Goal: Task Accomplishment & Management: Use online tool/utility

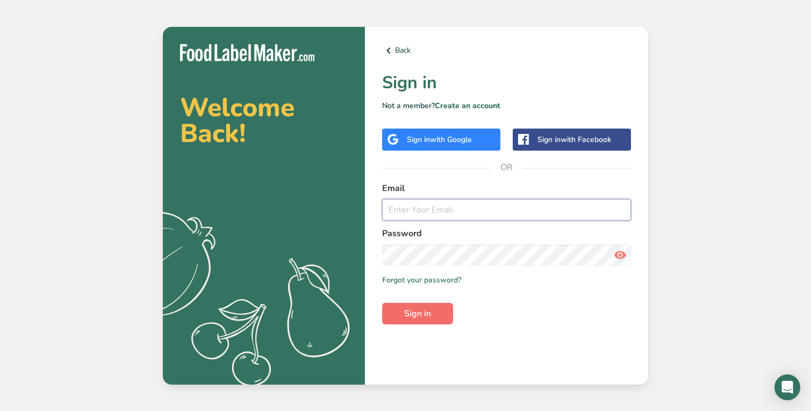
type input "[PERSON_NAME][EMAIL_ADDRESS][DOMAIN_NAME]"
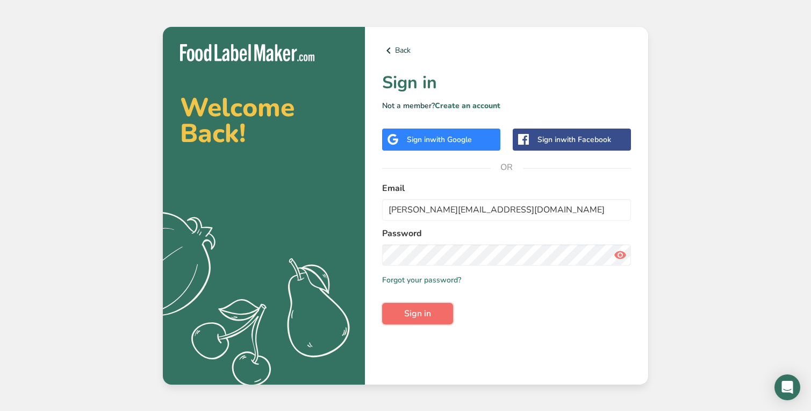
click at [440, 304] on button "Sign in" at bounding box center [417, 313] width 71 height 21
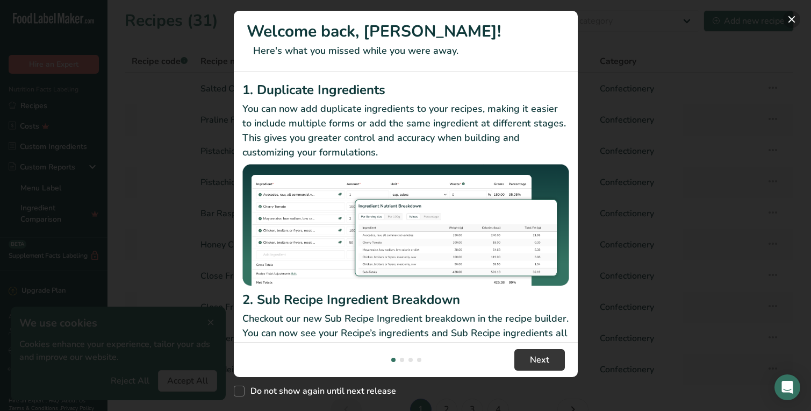
click at [795, 18] on button "New Features" at bounding box center [791, 19] width 17 height 17
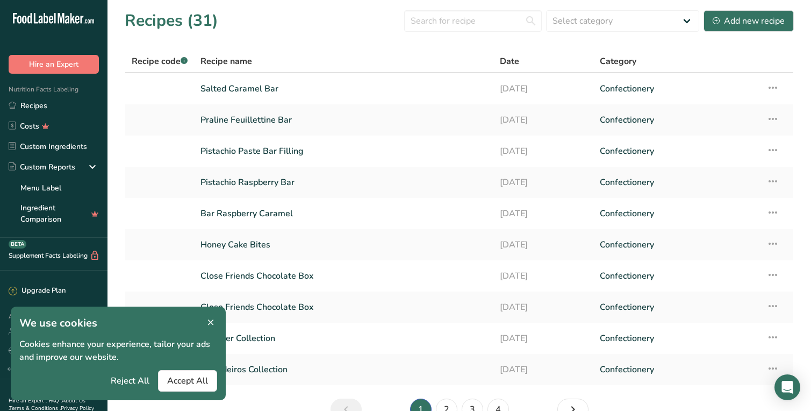
click at [214, 323] on icon at bounding box center [211, 322] width 10 height 15
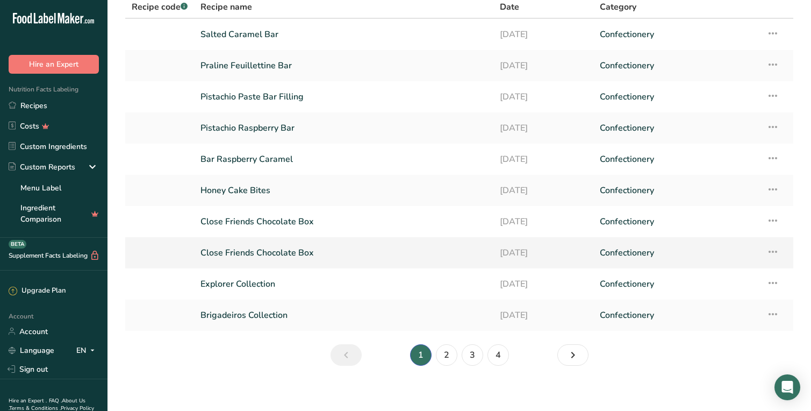
scroll to position [61, 0]
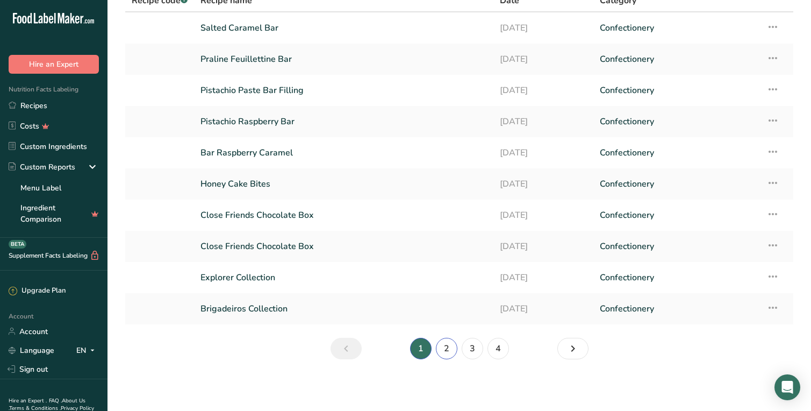
click at [447, 346] on link "2" at bounding box center [446, 348] width 21 height 21
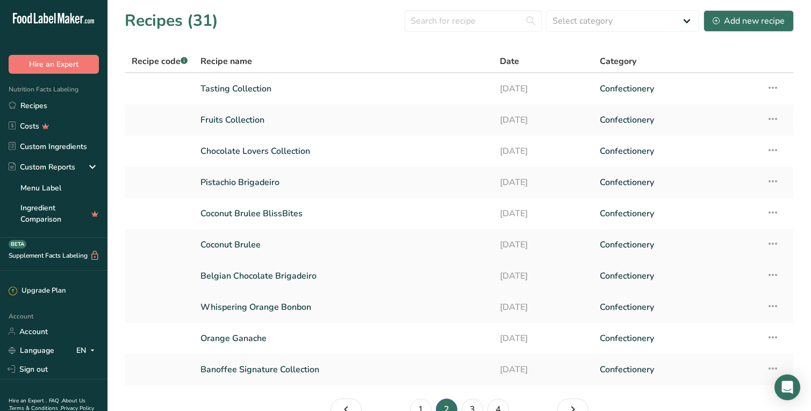
click at [296, 272] on link "Belgian Chocolate Brigadeiro" at bounding box center [343, 275] width 286 height 23
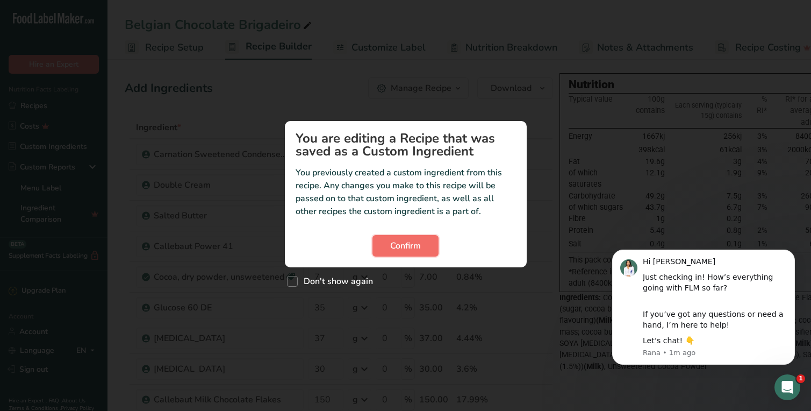
click at [422, 249] on button "Confirm" at bounding box center [405, 245] width 66 height 21
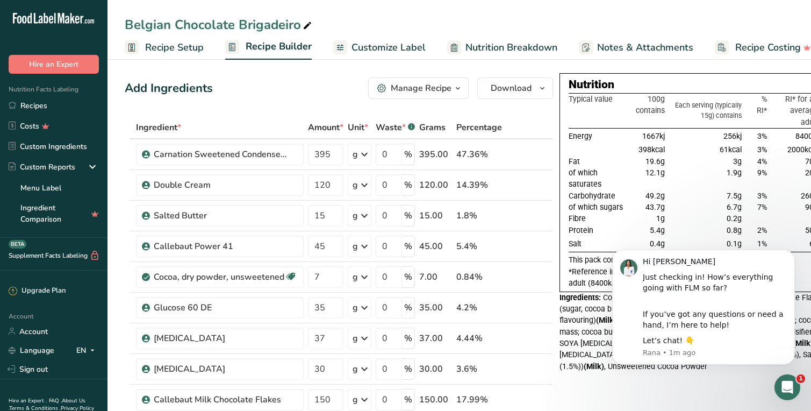
click at [455, 83] on icon "button" at bounding box center [458, 88] width 9 height 13
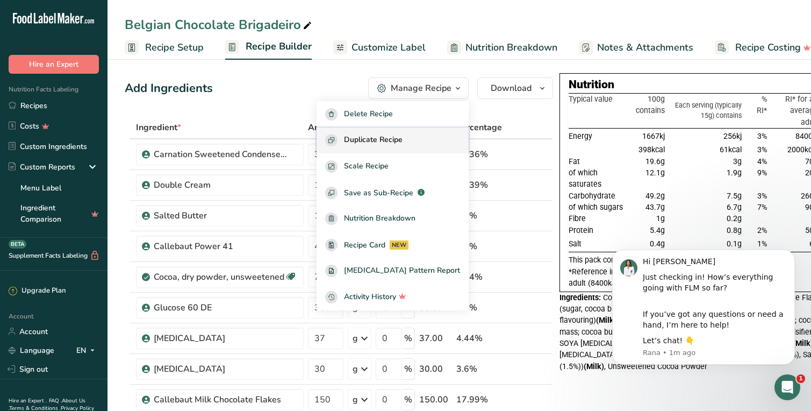
click at [399, 139] on span "Duplicate Recipe" at bounding box center [373, 140] width 59 height 12
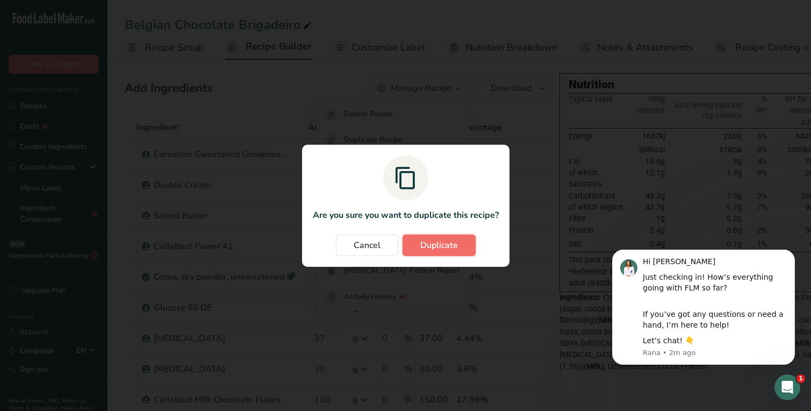
click at [434, 250] on span "Duplicate" at bounding box center [439, 245] width 38 height 13
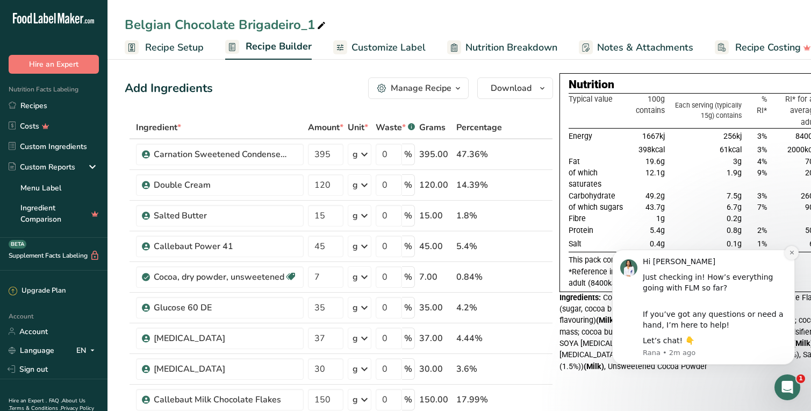
click at [790, 254] on icon "Dismiss notification" at bounding box center [792, 252] width 6 height 6
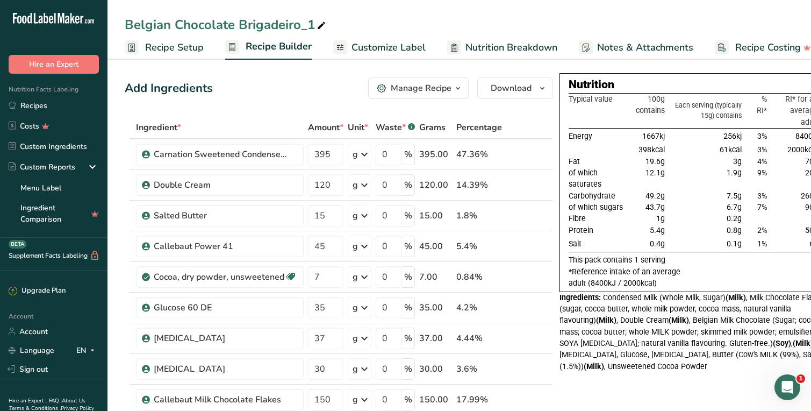
click at [284, 22] on div "Belgian Chocolate Brigadeiro_1" at bounding box center [226, 24] width 203 height 19
click at [263, 27] on input "Belgian Chocolate Brigadeiro_1" at bounding box center [459, 24] width 669 height 19
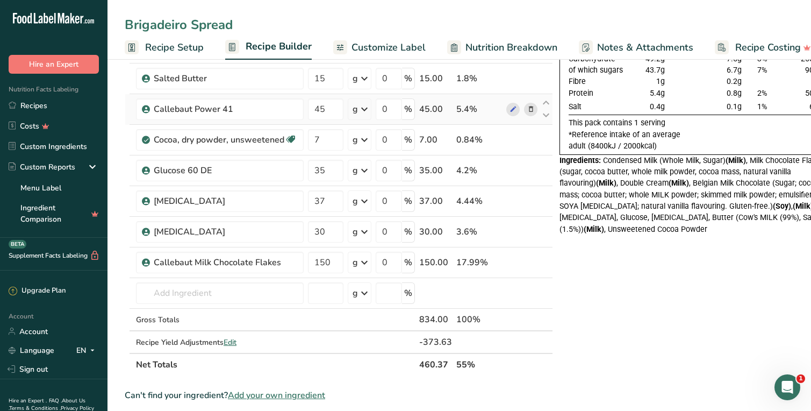
scroll to position [140, 0]
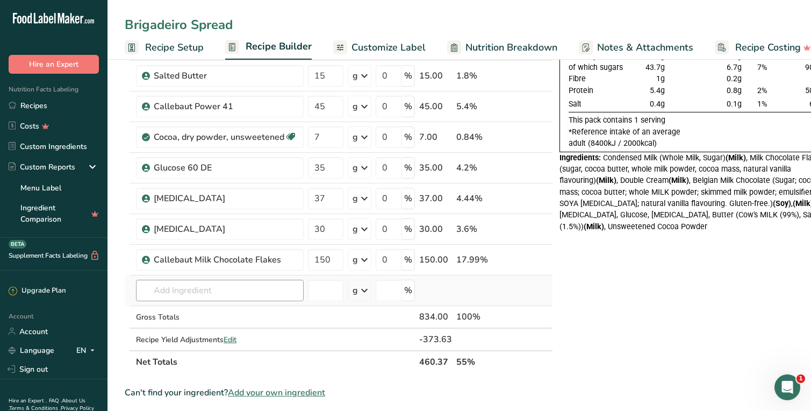
type input "Brigadeiro Spread"
click at [231, 297] on input "text" at bounding box center [220, 289] width 168 height 21
click at [530, 258] on icon at bounding box center [531, 259] width 8 height 11
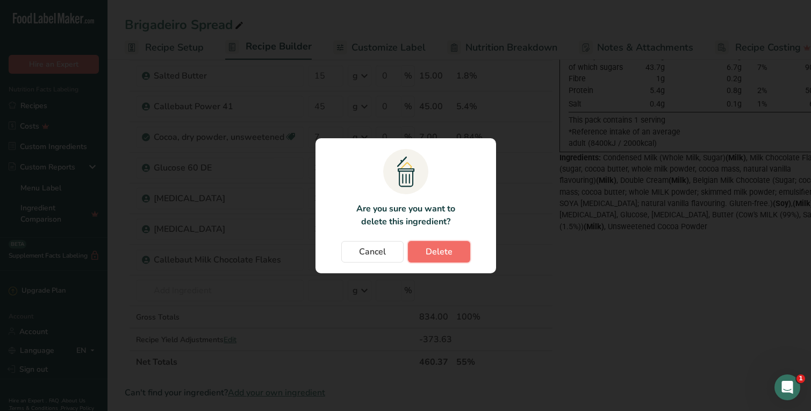
click at [452, 253] on button "Delete" at bounding box center [439, 251] width 62 height 21
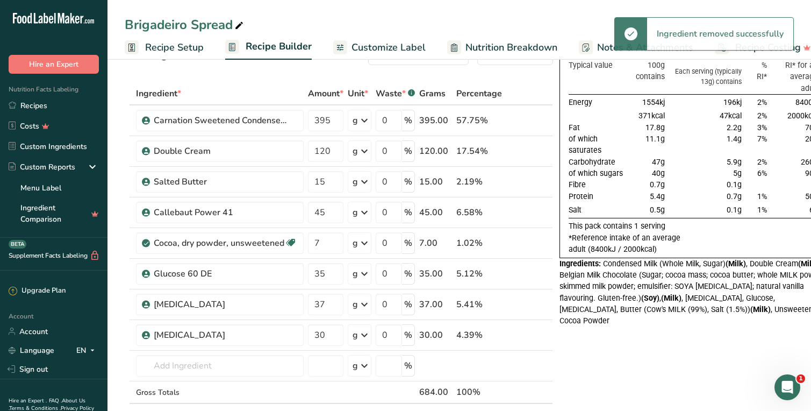
scroll to position [37, 0]
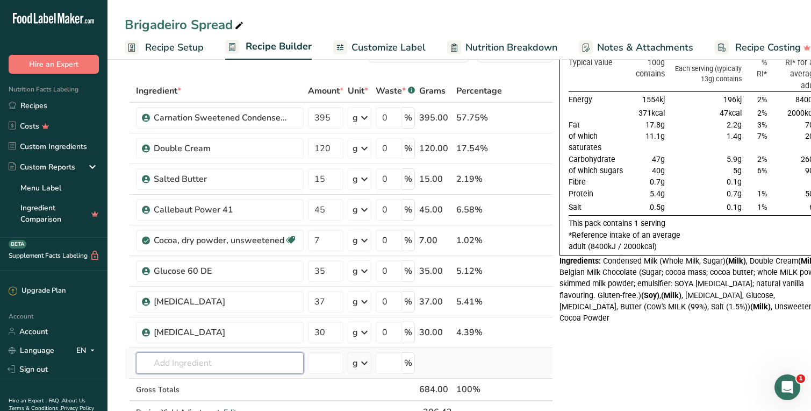
click at [221, 359] on input "text" at bounding box center [220, 362] width 168 height 21
type input "L"
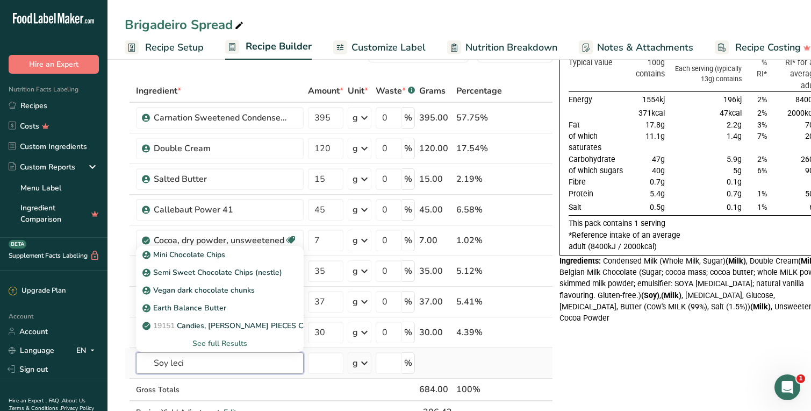
type input "Soy leci"
click at [238, 343] on div "See full Results" at bounding box center [220, 343] width 150 height 11
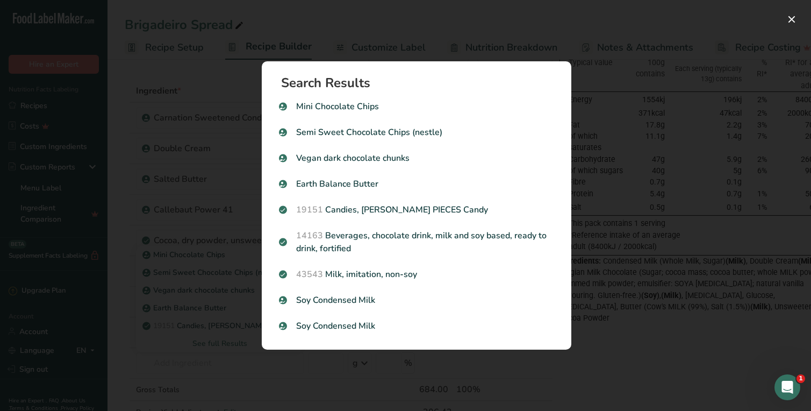
click at [212, 369] on div "Search results modal" at bounding box center [405, 205] width 811 height 411
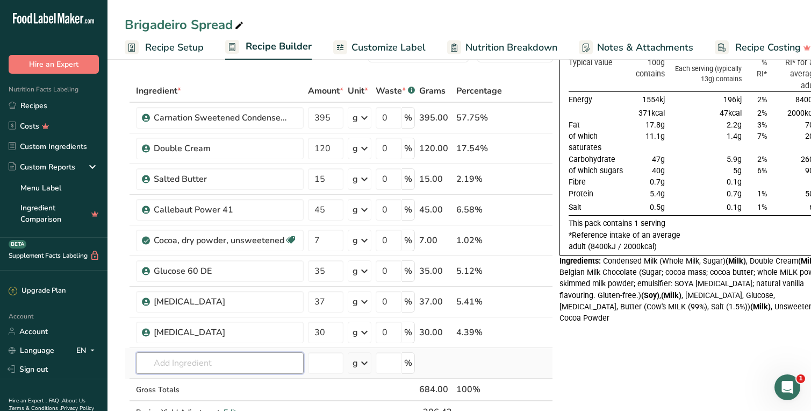
click at [198, 367] on input "text" at bounding box center [220, 362] width 168 height 21
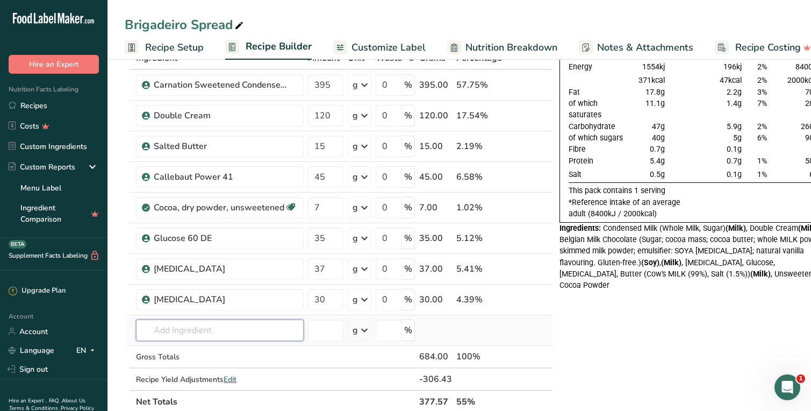
scroll to position [85, 0]
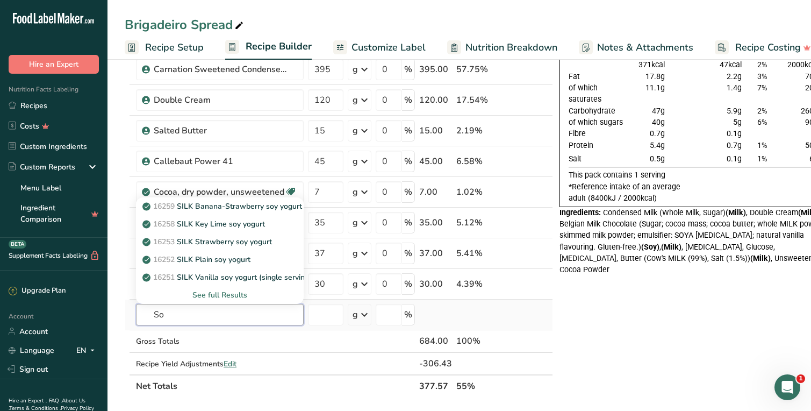
type input "S"
type input "[MEDICAL_DATA]"
click at [236, 293] on div "See full Results" at bounding box center [220, 294] width 150 height 11
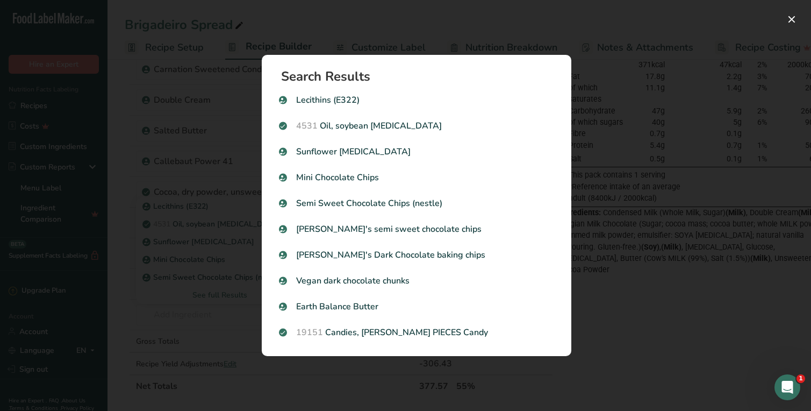
click at [173, 296] on div "Search results modal" at bounding box center [405, 205] width 811 height 411
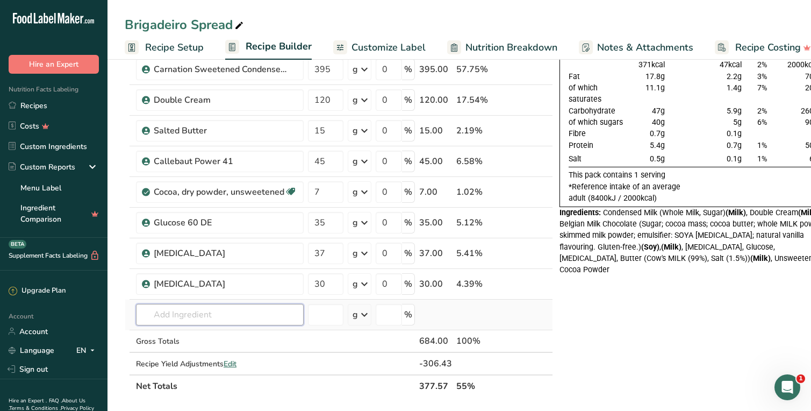
click at [185, 312] on input "text" at bounding box center [220, 314] width 168 height 21
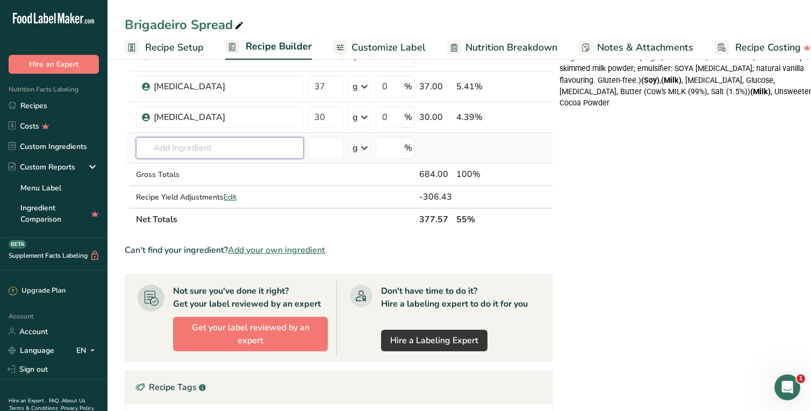
scroll to position [253, 0]
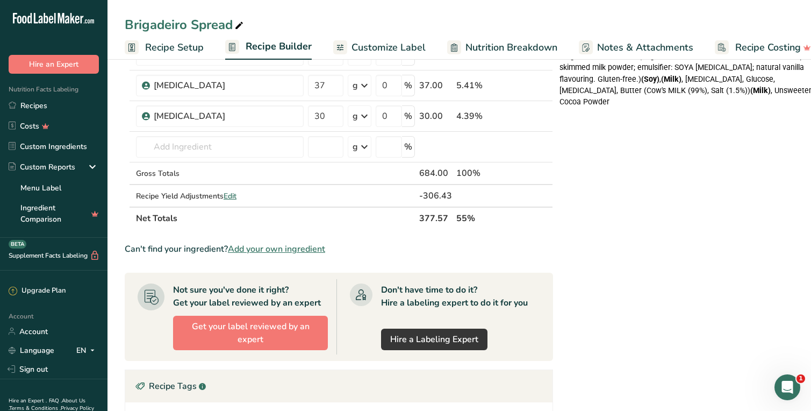
click at [289, 248] on span "Add your own ingredient" at bounding box center [276, 248] width 97 height 13
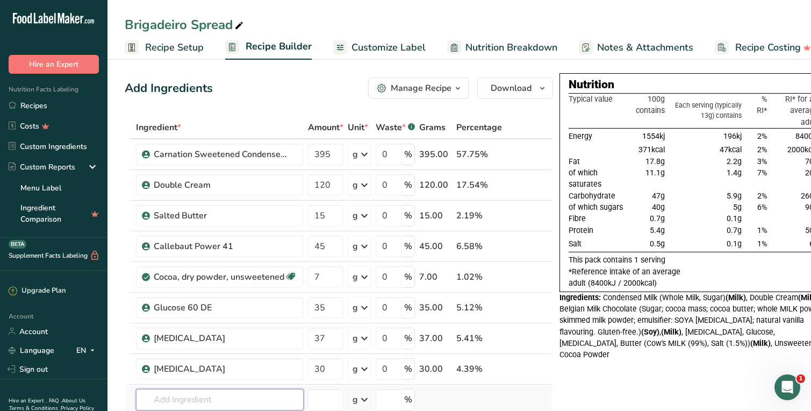
click at [213, 394] on input "text" at bounding box center [220, 399] width 168 height 21
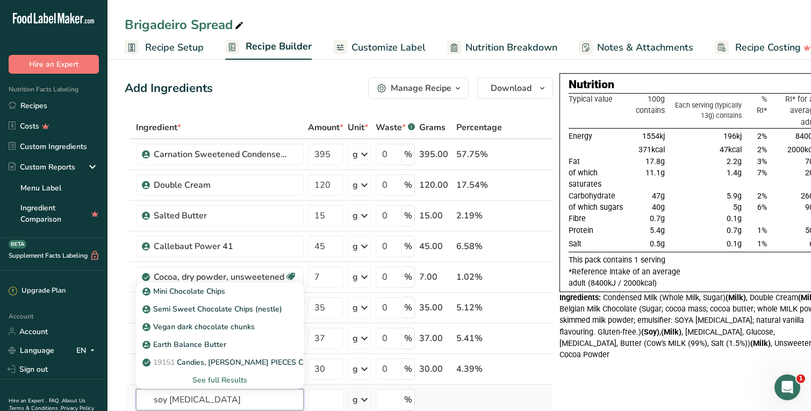
type input "soy [MEDICAL_DATA]"
click at [230, 379] on div "See full Results" at bounding box center [220, 379] width 150 height 11
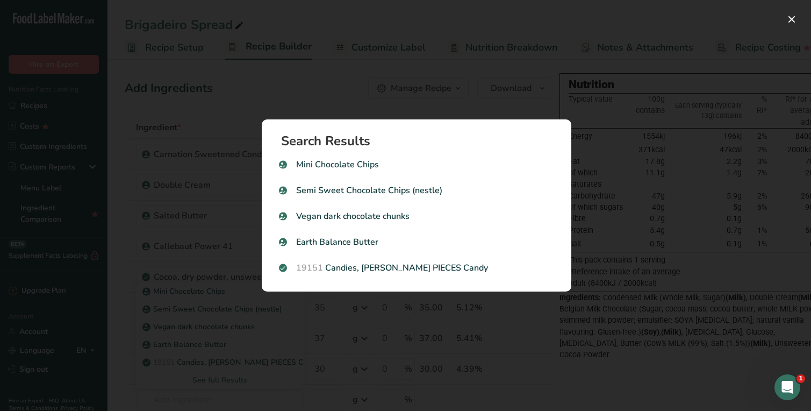
click at [238, 393] on div "Search results modal" at bounding box center [405, 205] width 811 height 411
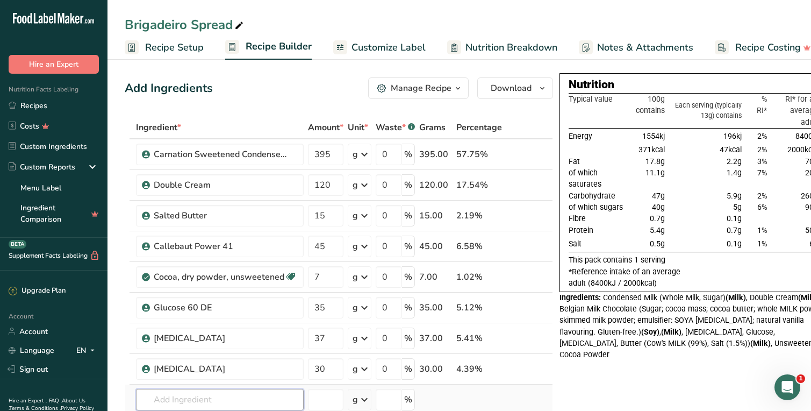
click at [203, 396] on input "text" at bounding box center [220, 399] width 168 height 21
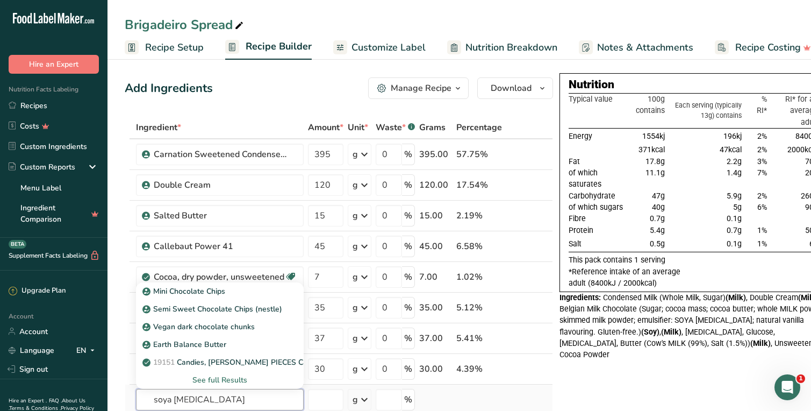
click at [172, 400] on input "soya [MEDICAL_DATA]" at bounding box center [220, 399] width 168 height 21
click at [202, 399] on input "[MEDICAL_DATA]" at bounding box center [220, 399] width 168 height 21
type input "[MEDICAL_DATA] soya"
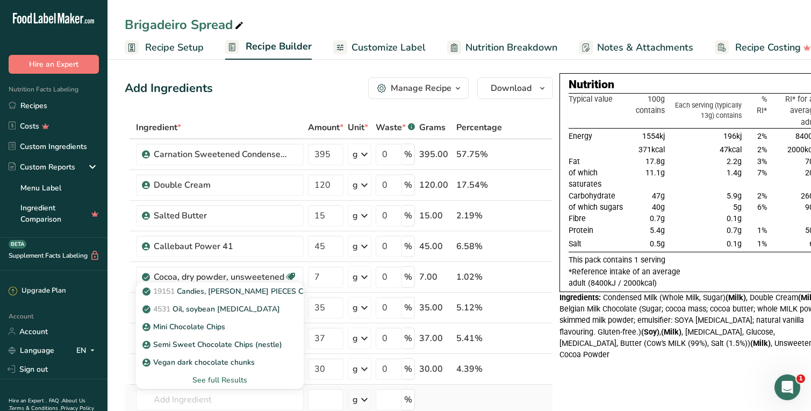
click at [226, 381] on div "See full Results" at bounding box center [220, 379] width 150 height 11
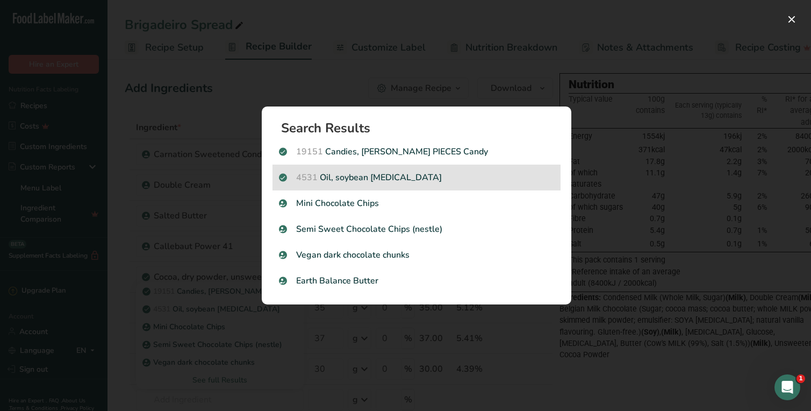
click at [355, 180] on p "4531 Oil, soybean [MEDICAL_DATA]" at bounding box center [416, 177] width 275 height 13
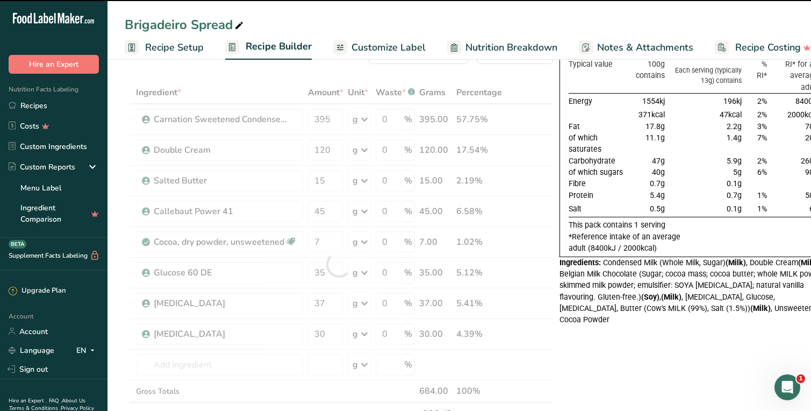
type input "0"
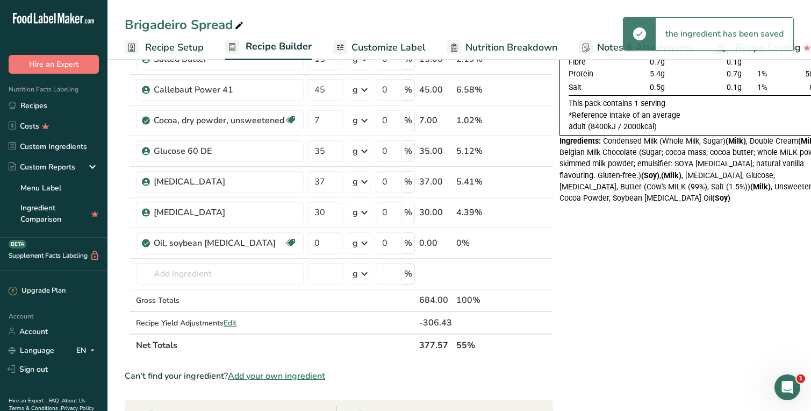
scroll to position [157, 0]
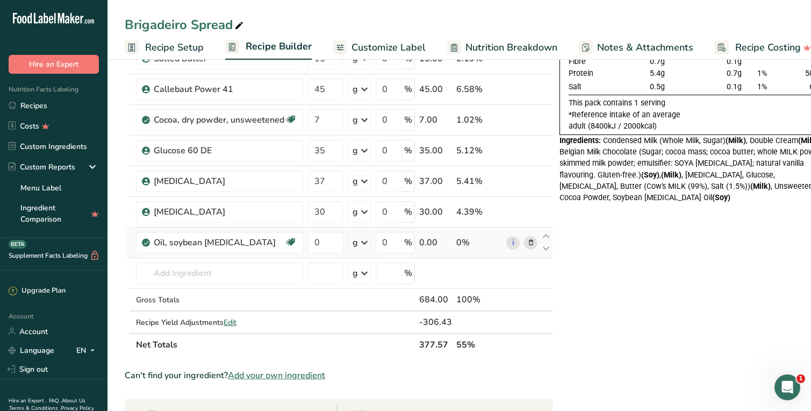
click at [527, 240] on icon at bounding box center [531, 242] width 8 height 11
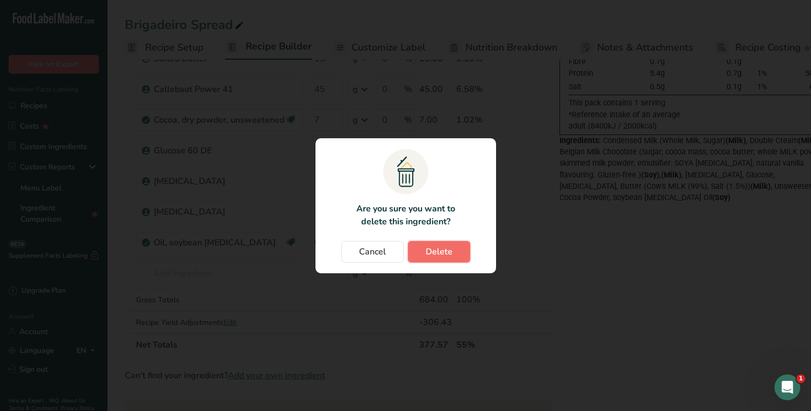
click at [442, 250] on span "Delete" at bounding box center [439, 251] width 27 height 13
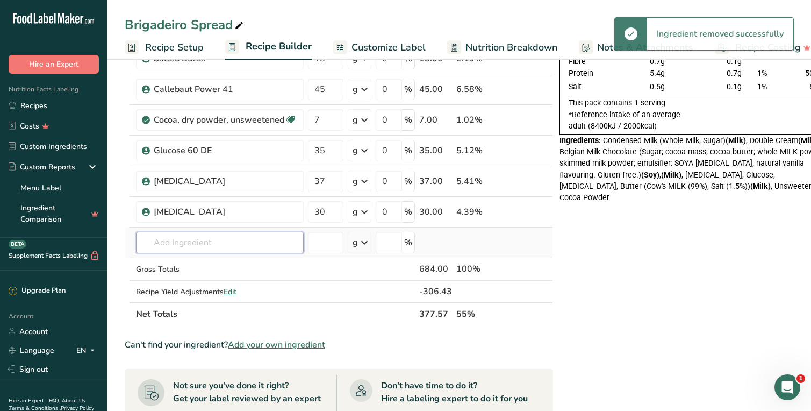
click at [214, 243] on input "text" at bounding box center [220, 242] width 168 height 21
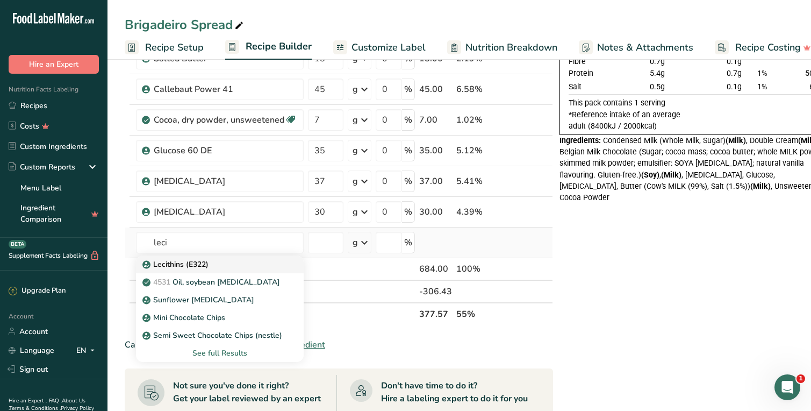
click at [237, 262] on div "Lecithins (E322)" at bounding box center [211, 264] width 133 height 11
type input "Lecithins (E322)"
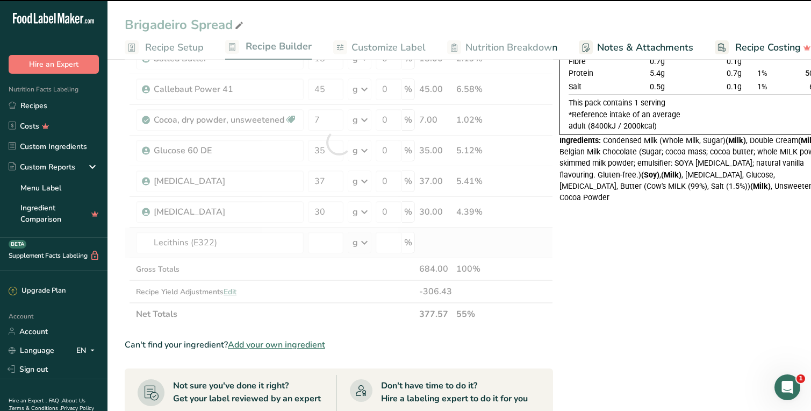
type input "0"
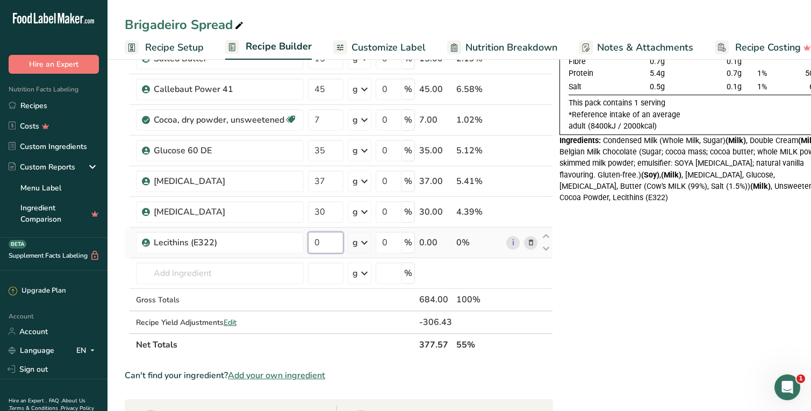
click at [317, 241] on input "0" at bounding box center [325, 242] width 35 height 21
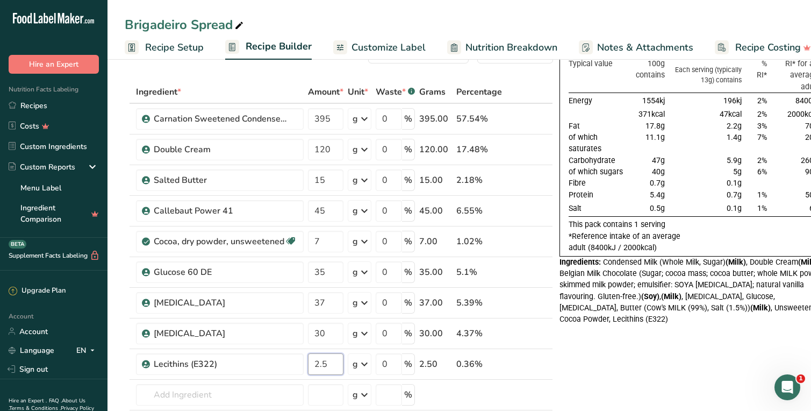
scroll to position [0, 13]
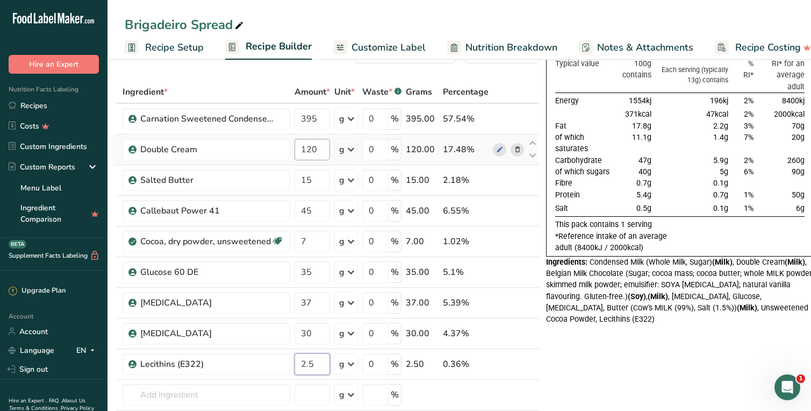
type input "2.5"
click at [322, 148] on div "Ingredient * Amount * Unit * Waste * .a-a{fill:#347362;}.b-a{fill:#fff;} Grams …" at bounding box center [325, 279] width 428 height 397
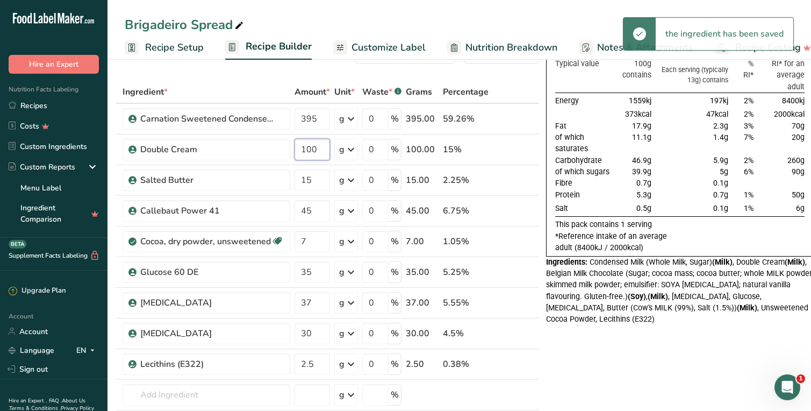
type input "100"
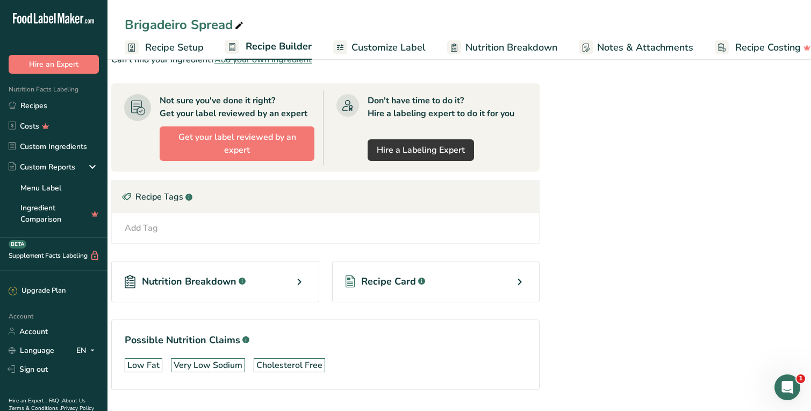
scroll to position [503, 0]
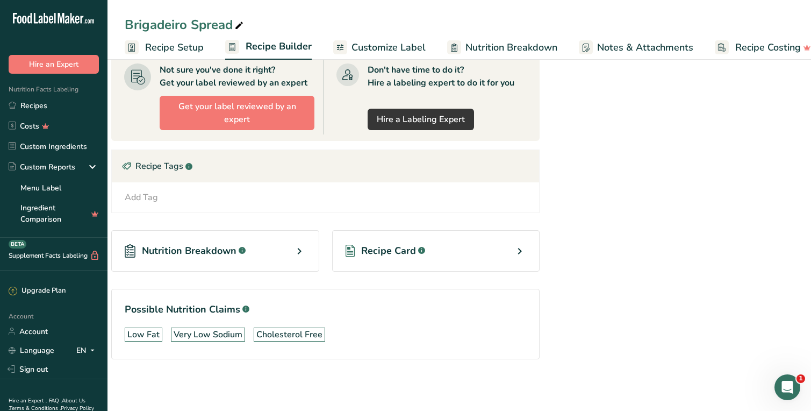
click at [294, 246] on icon at bounding box center [299, 250] width 13 height 19
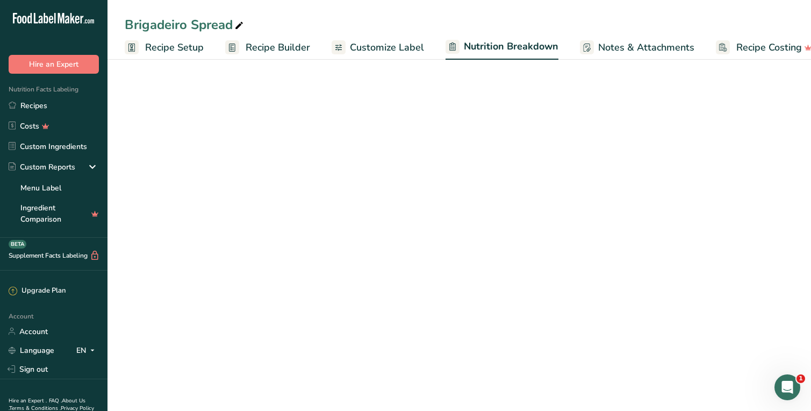
select select "Calories"
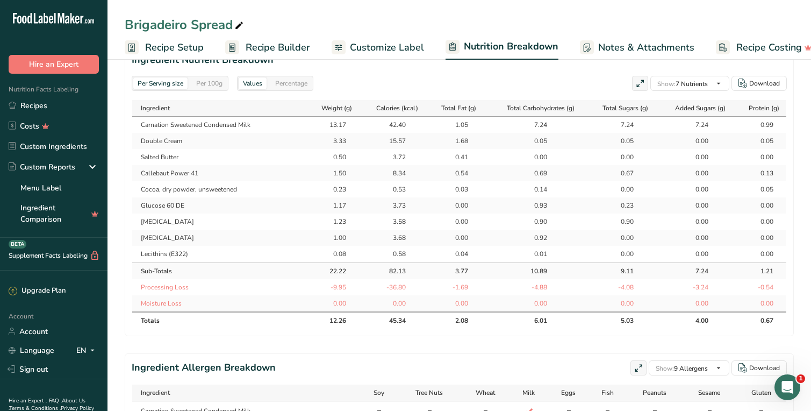
click at [388, 50] on span "Customize Label" at bounding box center [387, 47] width 74 height 15
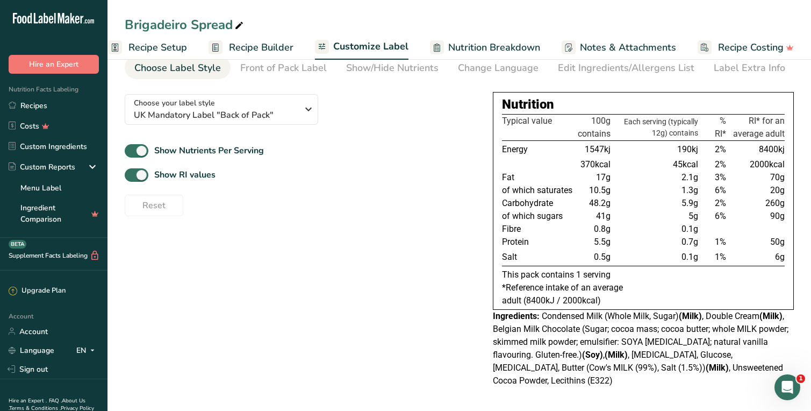
scroll to position [34, 0]
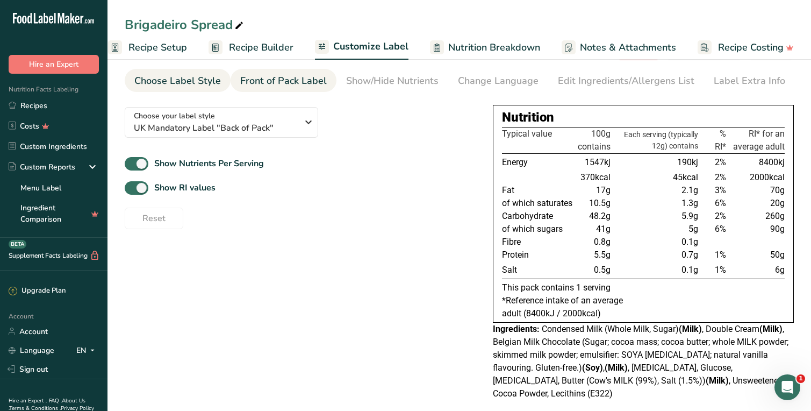
click at [290, 81] on div "Front of Pack Label" at bounding box center [283, 81] width 87 height 15
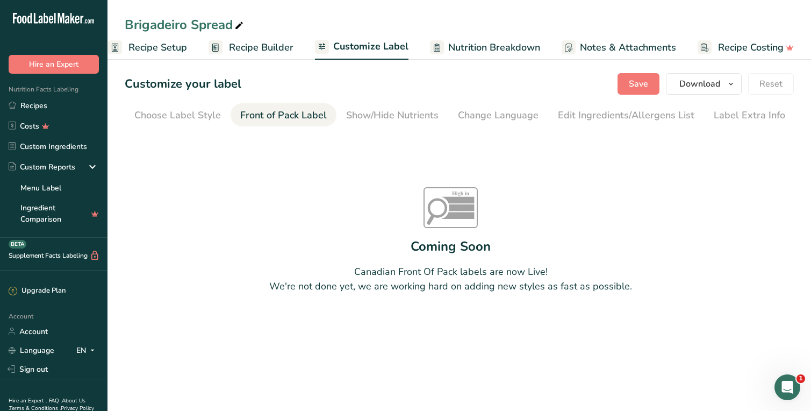
scroll to position [0, 0]
click at [392, 112] on div "Show/Hide Nutrients" at bounding box center [392, 115] width 92 height 15
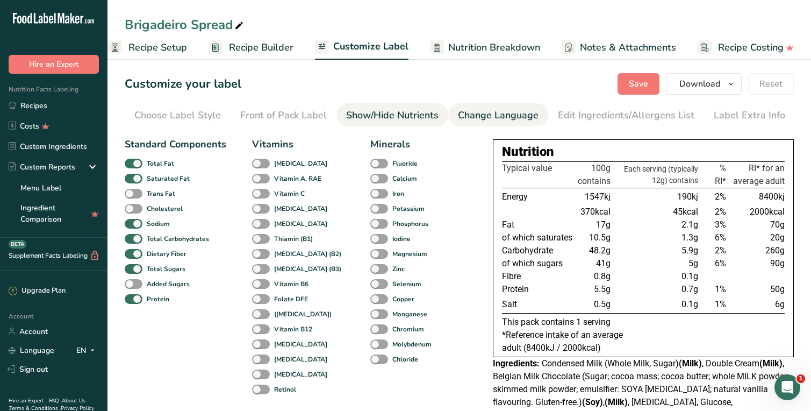
click at [476, 117] on div "Change Language" at bounding box center [498, 115] width 81 height 15
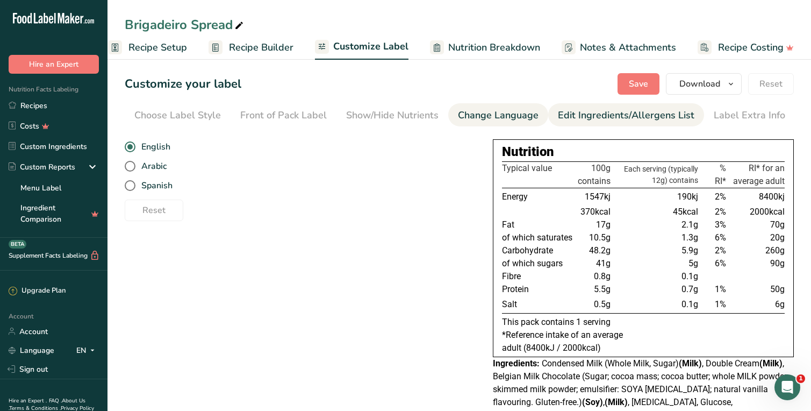
click at [576, 117] on div "Edit Ingredients/Allergens List" at bounding box center [626, 115] width 137 height 15
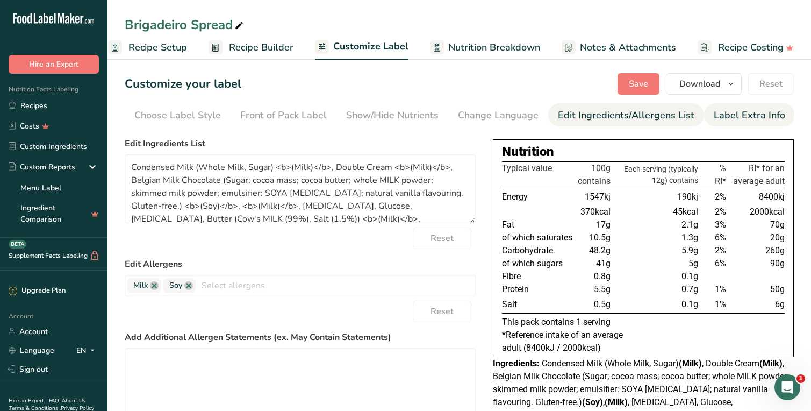
click at [727, 116] on div "Label Extra Info" at bounding box center [749, 115] width 71 height 15
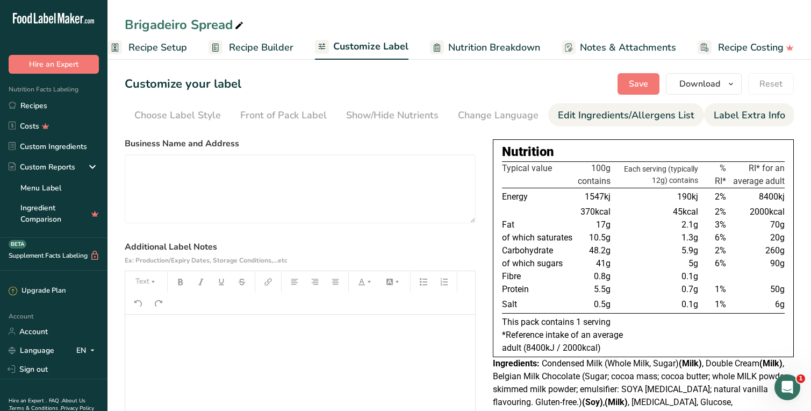
click at [675, 121] on div "Edit Ingredients/Allergens List" at bounding box center [626, 115] width 137 height 15
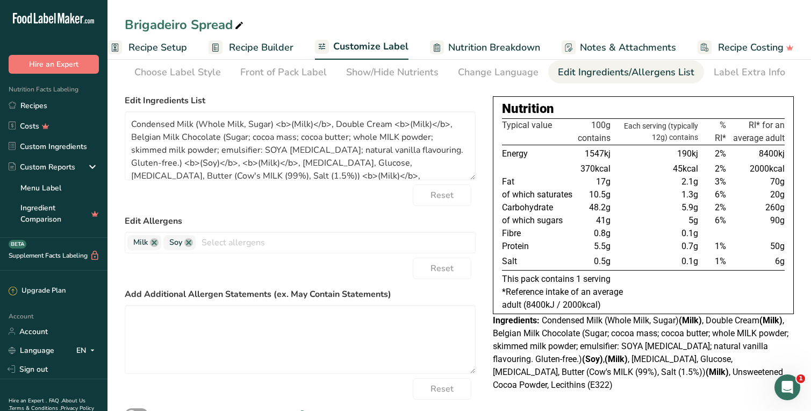
scroll to position [45, 0]
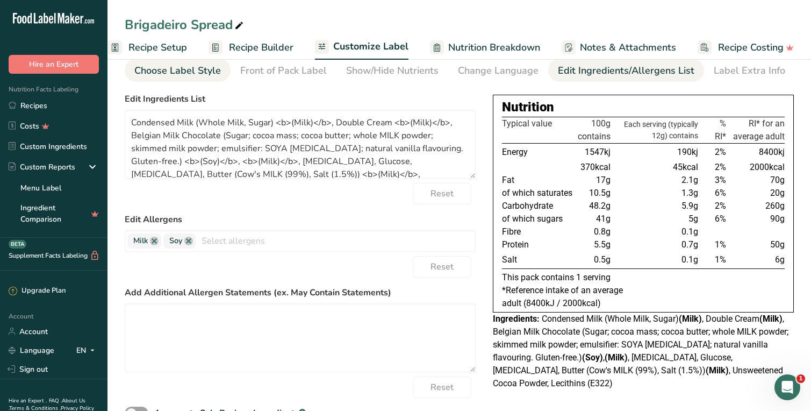
click at [203, 76] on div "Choose Label Style" at bounding box center [177, 70] width 87 height 15
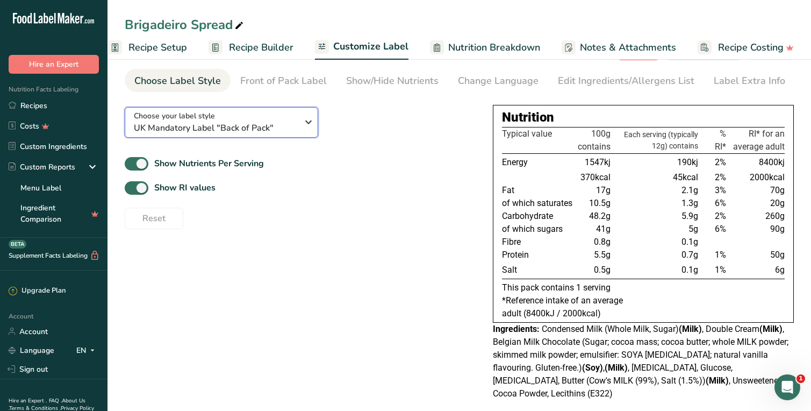
click at [311, 122] on icon "button" at bounding box center [308, 121] width 13 height 19
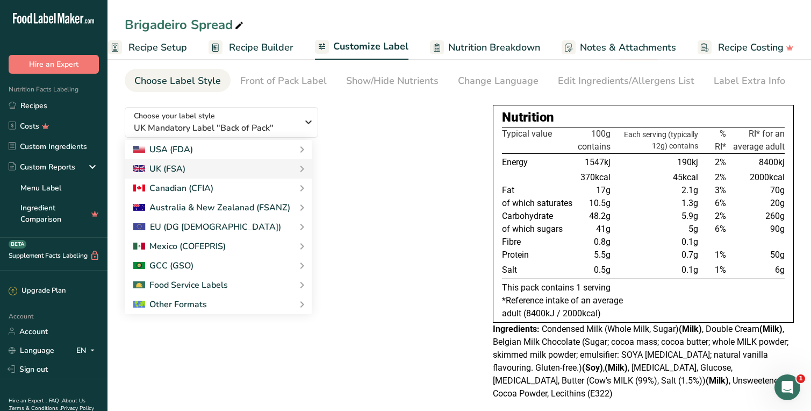
click at [378, 104] on div "Choose your label style UK Mandatory Label "Back of Pack" USA (FDA) Standard FD…" at bounding box center [300, 163] width 351 height 131
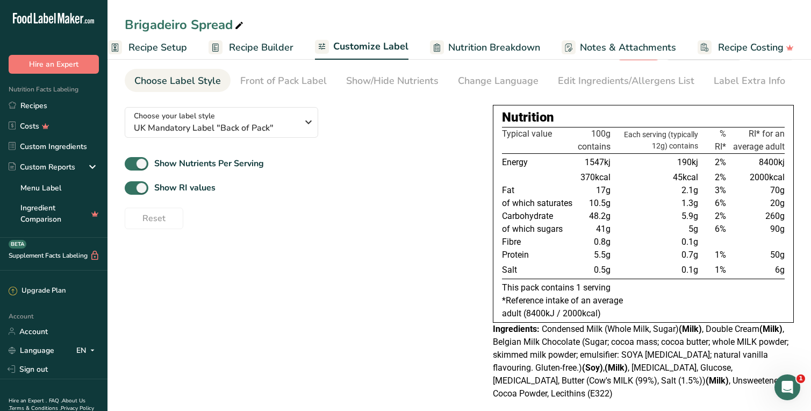
click at [565, 203] on td "of which saturates" at bounding box center [539, 203] width 74 height 13
click at [468, 245] on div "Choose your label style UK Mandatory Label "Back of Pack" USA (FDA) Standard FD…" at bounding box center [459, 252] width 669 height 308
click at [529, 215] on td "Carbohydrate" at bounding box center [539, 216] width 74 height 13
click at [476, 46] on span "Nutrition Breakdown" at bounding box center [494, 47] width 92 height 15
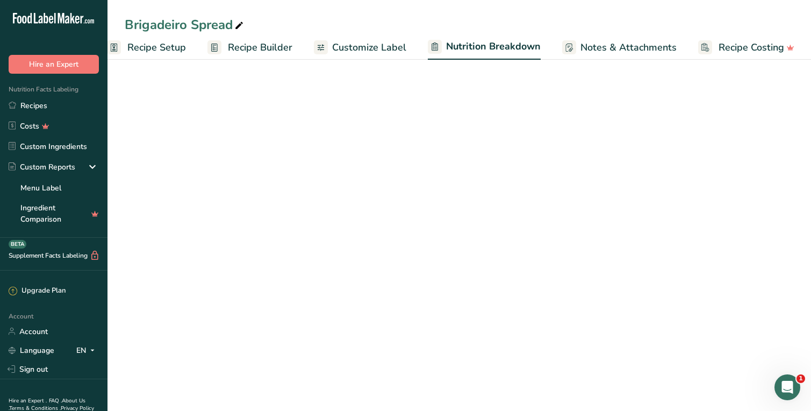
select select "Calories"
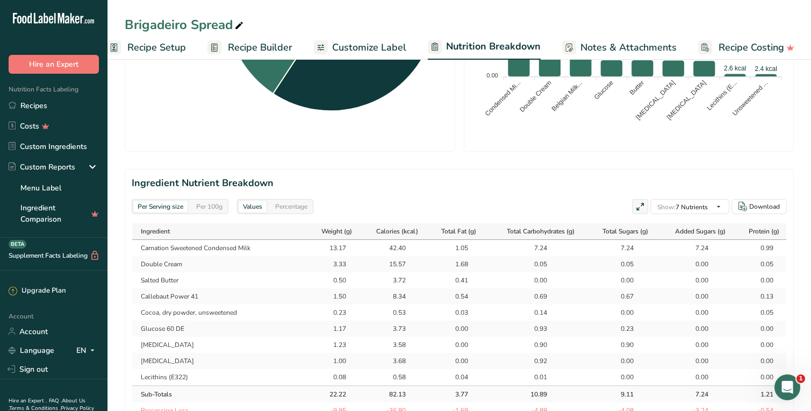
scroll to position [0, 0]
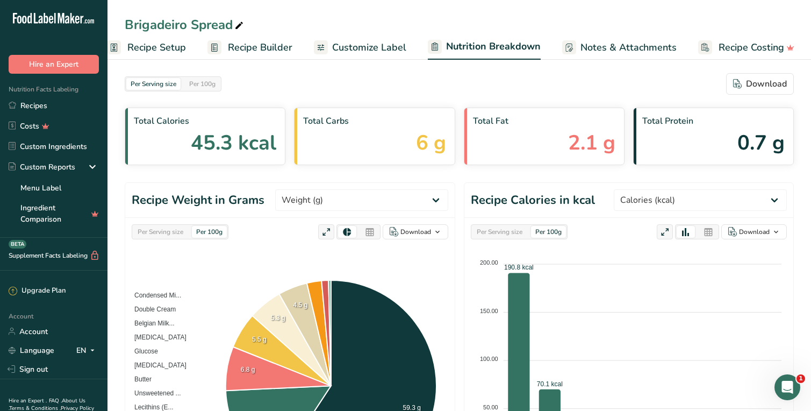
click at [364, 48] on span "Customize Label" at bounding box center [369, 47] width 74 height 15
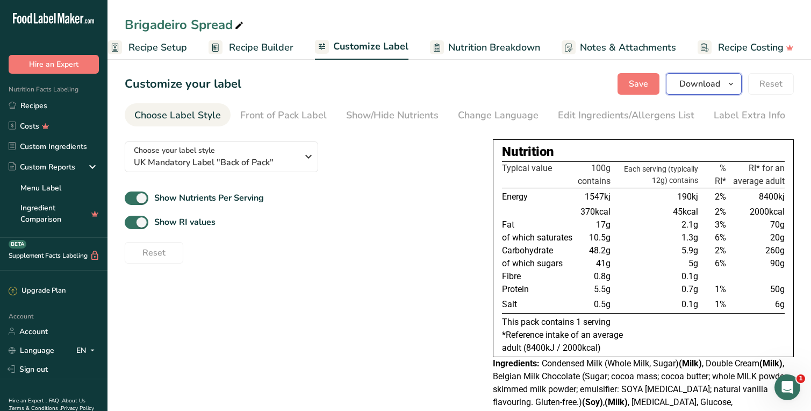
click at [710, 91] on button "Download" at bounding box center [704, 83] width 76 height 21
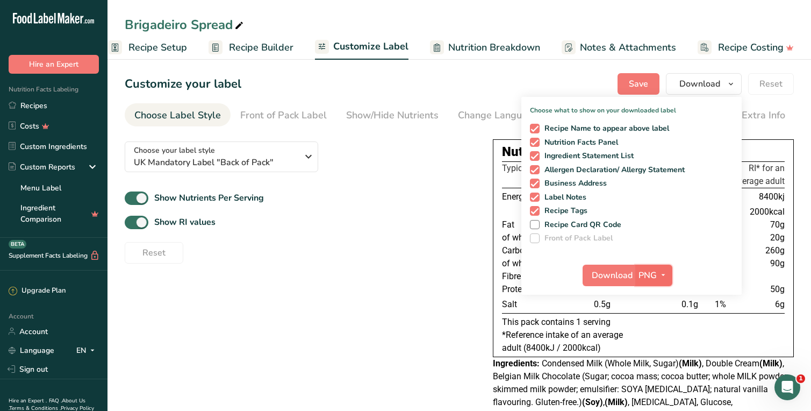
click at [652, 276] on span "PNG" at bounding box center [648, 275] width 18 height 13
click at [656, 353] on link "PDF" at bounding box center [655, 350] width 34 height 18
click at [623, 279] on span "Download" at bounding box center [612, 275] width 41 height 13
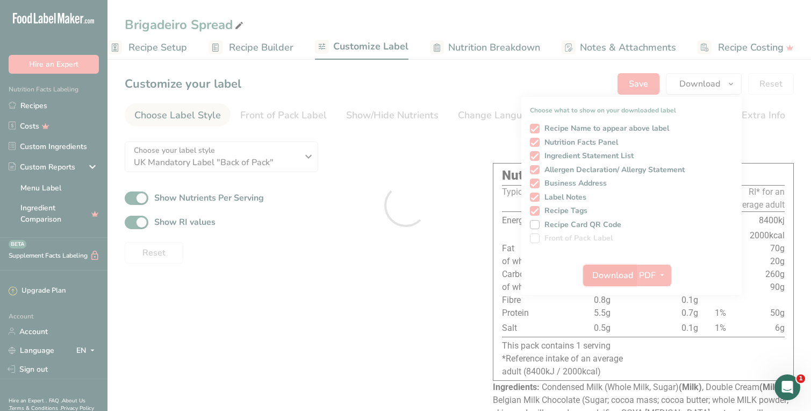
scroll to position [0, 0]
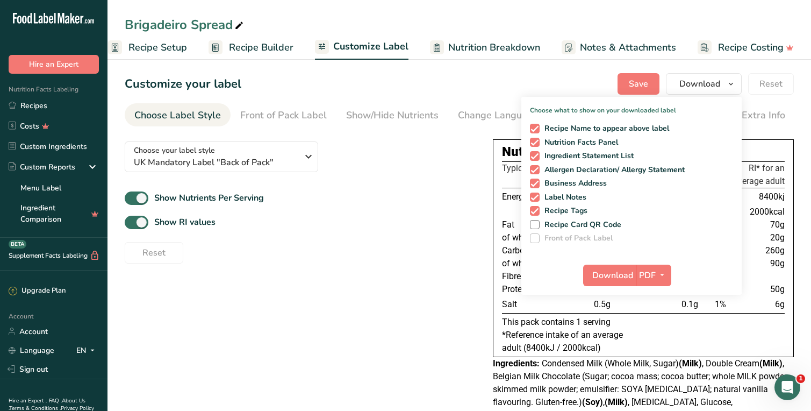
click at [382, 161] on div "Choose your label style UK Mandatory Label "Back of Pack" USA (FDA) Standard FD…" at bounding box center [300, 198] width 351 height 131
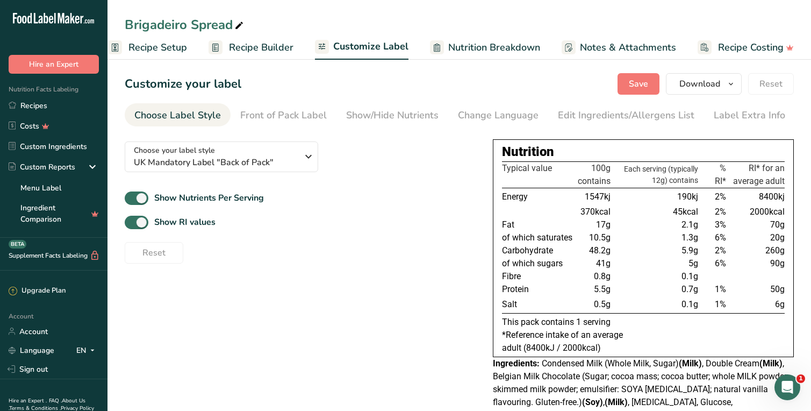
click at [155, 48] on span "Recipe Setup" at bounding box center [157, 47] width 59 height 15
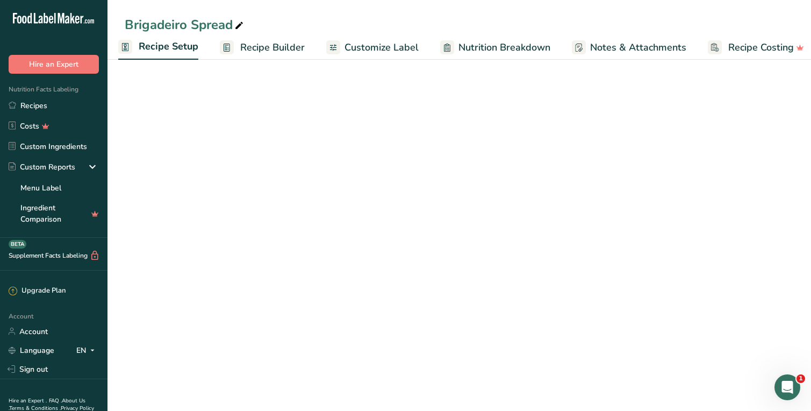
scroll to position [0, 4]
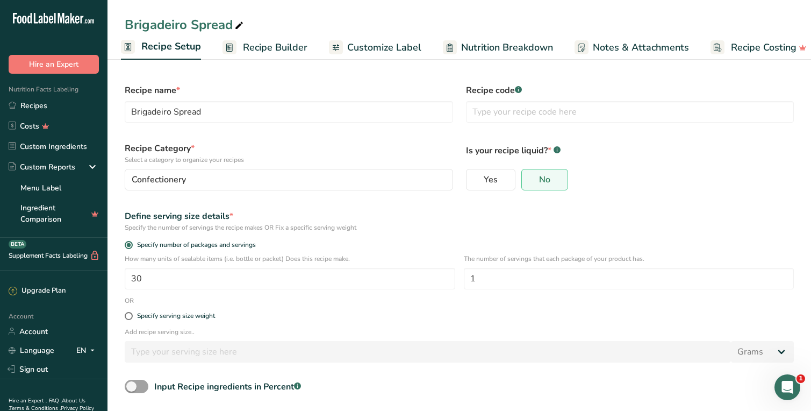
click at [189, 27] on div "Brigadeiro Spread" at bounding box center [185, 24] width 121 height 19
click at [189, 27] on input "Brigadeiro Spread" at bounding box center [459, 24] width 669 height 19
type input "Brigadeiro Chocolate Spread"
click at [175, 112] on input "Brigadeiro Spread" at bounding box center [289, 111] width 328 height 21
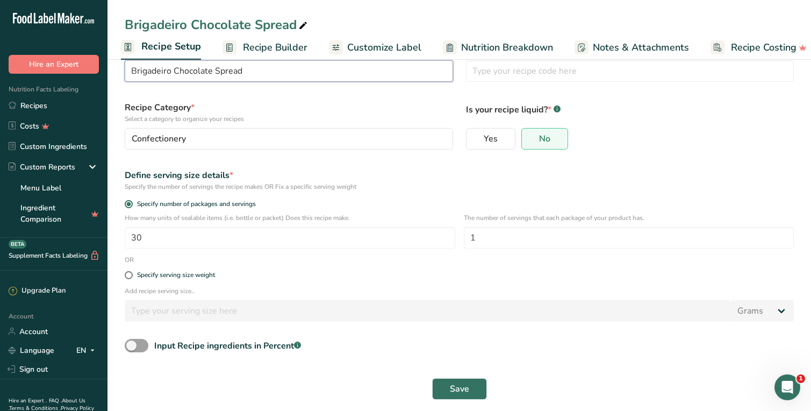
scroll to position [47, 0]
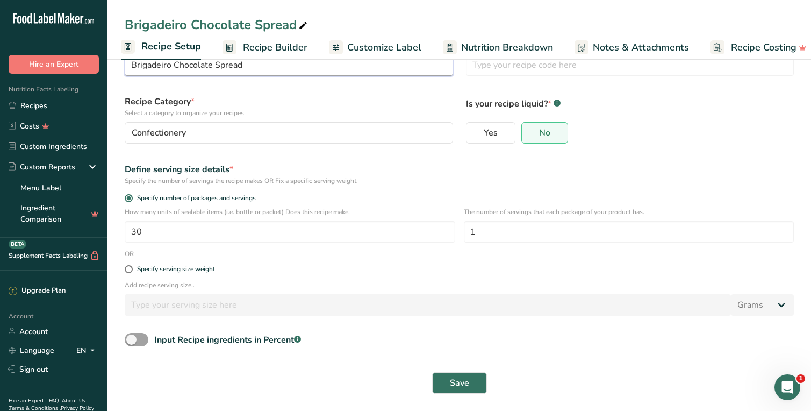
type input "Brigadeiro Chocolate Spread"
click at [227, 233] on input "30" at bounding box center [290, 231] width 331 height 21
click at [161, 273] on div "Specify serving size weight" at bounding box center [459, 269] width 682 height 21
click at [142, 269] on div "Specify serving size weight" at bounding box center [176, 269] width 78 height 8
click at [132, 269] on input "Specify serving size weight" at bounding box center [128, 269] width 7 height 7
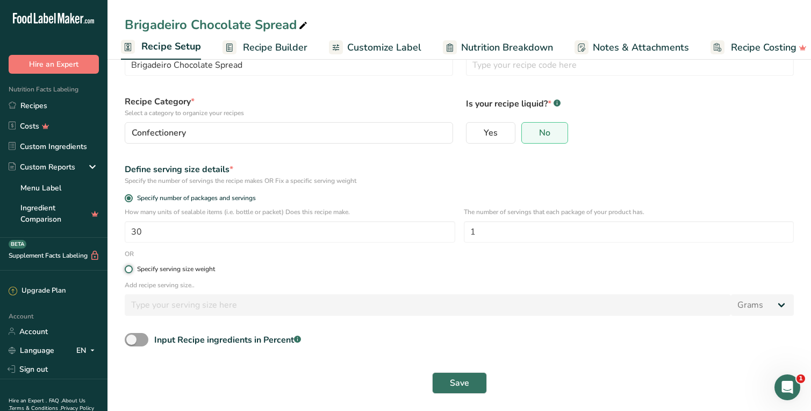
radio input "true"
radio input "false"
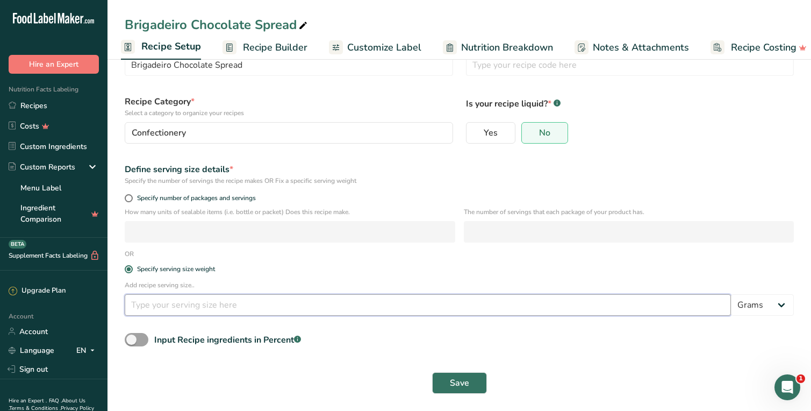
click at [162, 308] on input "number" at bounding box center [428, 304] width 606 height 21
type input "220"
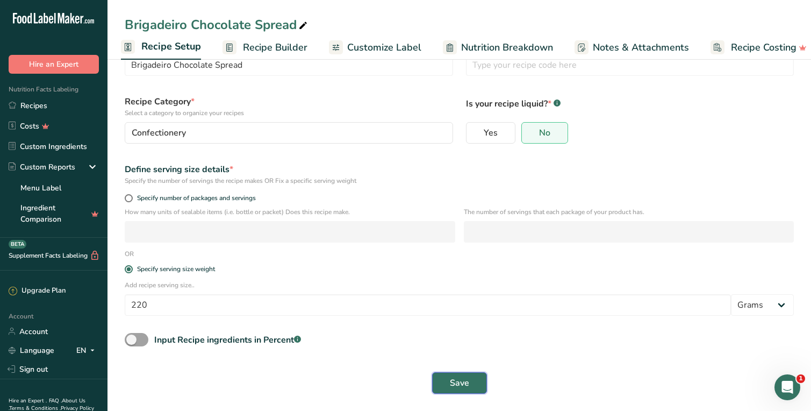
click at [460, 382] on span "Save" at bounding box center [459, 382] width 19 height 13
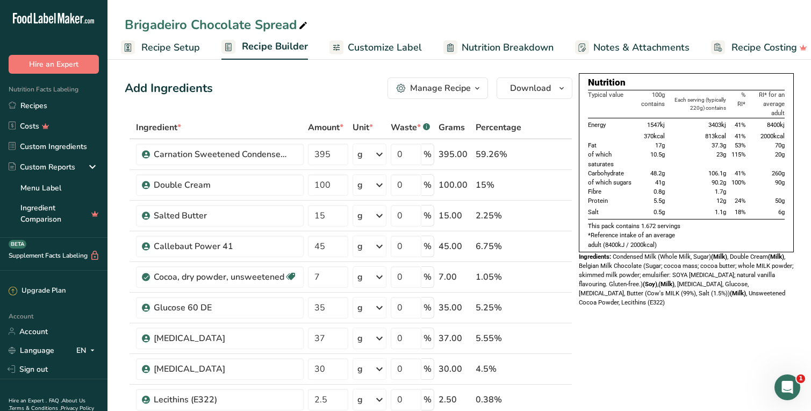
click at [348, 40] on span "Customize Label" at bounding box center [385, 47] width 74 height 15
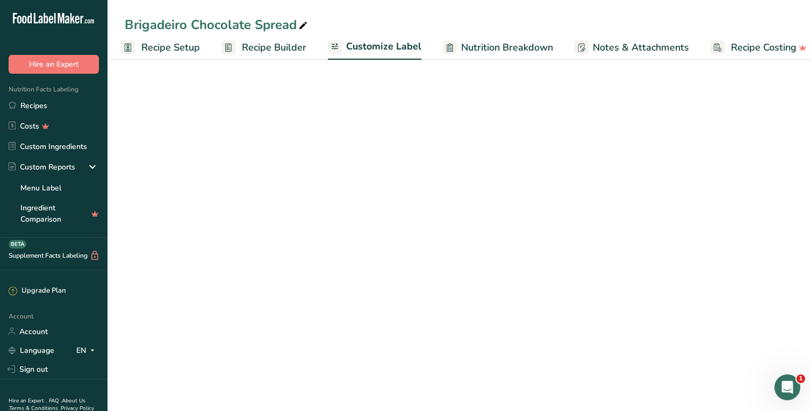
scroll to position [0, 17]
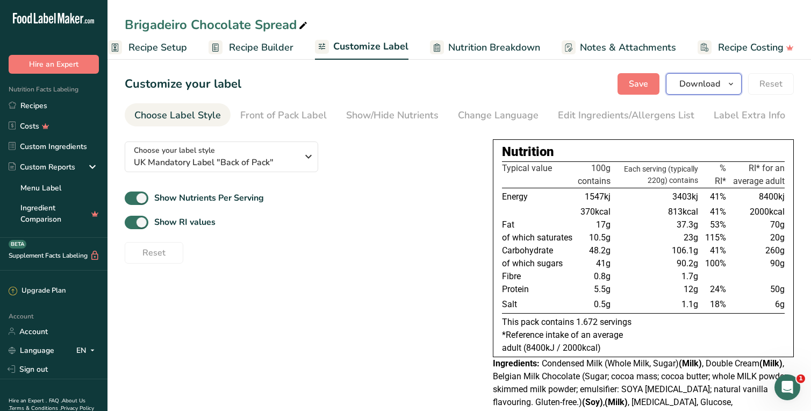
click at [718, 81] on span "Download" at bounding box center [699, 83] width 41 height 13
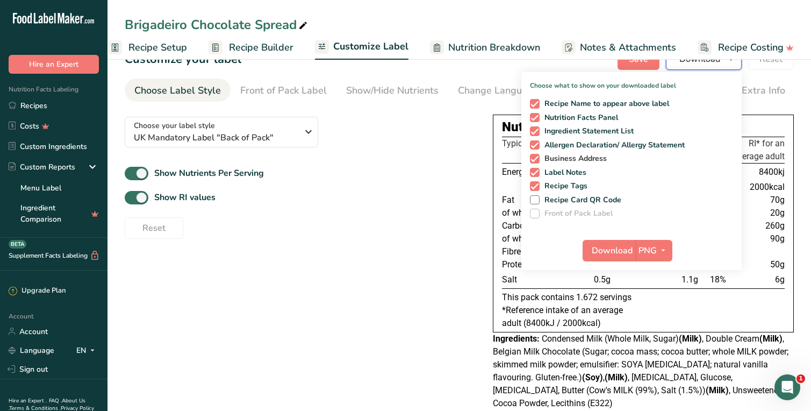
scroll to position [34, 0]
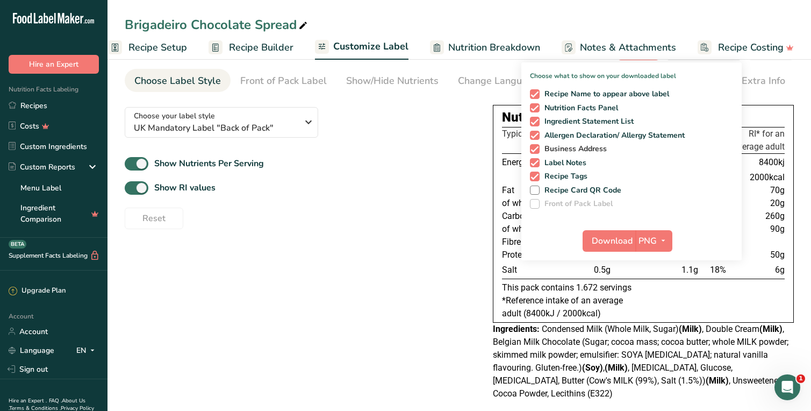
click at [537, 149] on span at bounding box center [535, 149] width 10 height 10
click at [537, 149] on input "Business Address" at bounding box center [533, 148] width 7 height 7
checkbox input "false"
click at [536, 163] on span at bounding box center [535, 163] width 10 height 10
click at [536, 163] on input "Label Notes" at bounding box center [533, 162] width 7 height 7
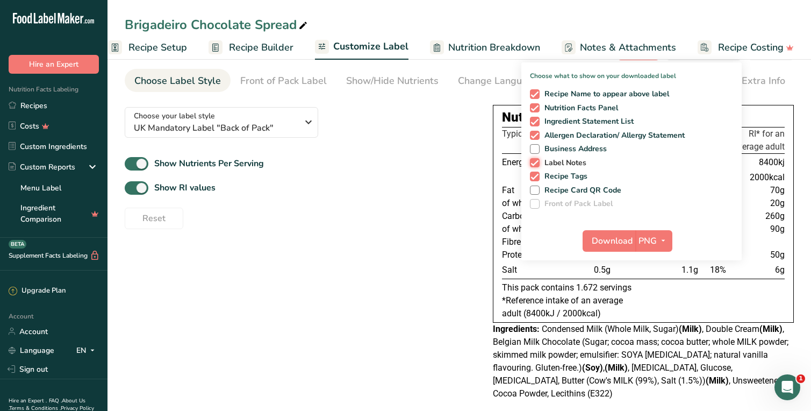
checkbox input "false"
click at [536, 175] on span at bounding box center [535, 176] width 10 height 10
click at [536, 175] on input "Recipe Tags" at bounding box center [533, 176] width 7 height 7
checkbox input "false"
click at [661, 238] on icon "button" at bounding box center [663, 240] width 9 height 13
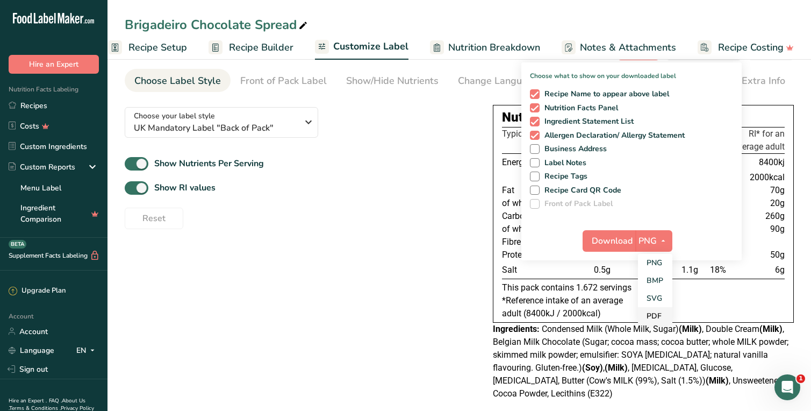
click at [655, 312] on link "PDF" at bounding box center [655, 316] width 34 height 18
click at [619, 241] on span "Download" at bounding box center [612, 240] width 41 height 13
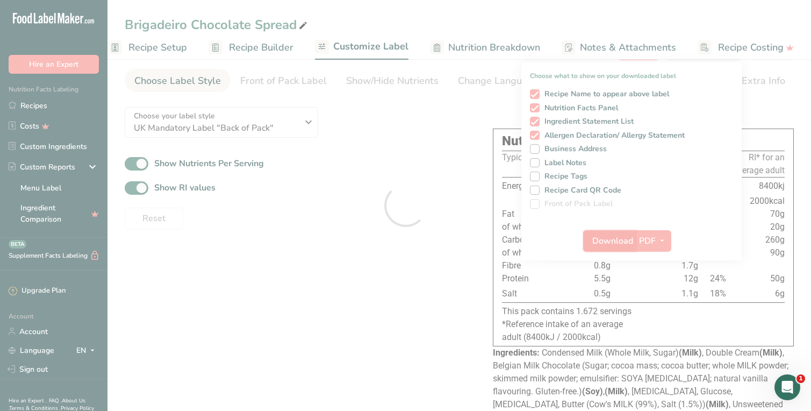
scroll to position [0, 0]
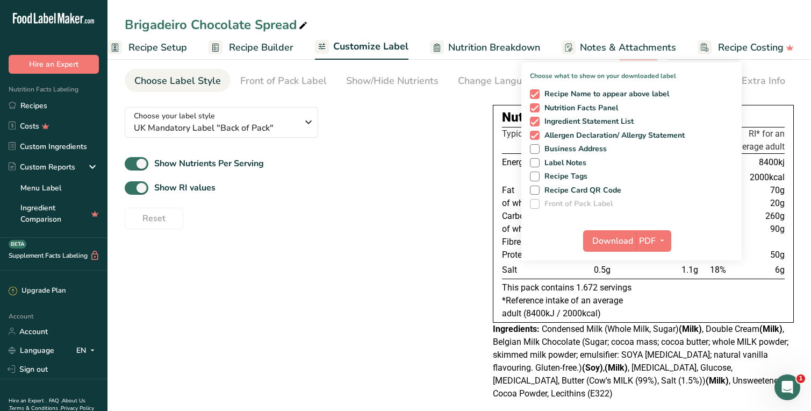
click at [162, 45] on span "Recipe Setup" at bounding box center [157, 47] width 59 height 15
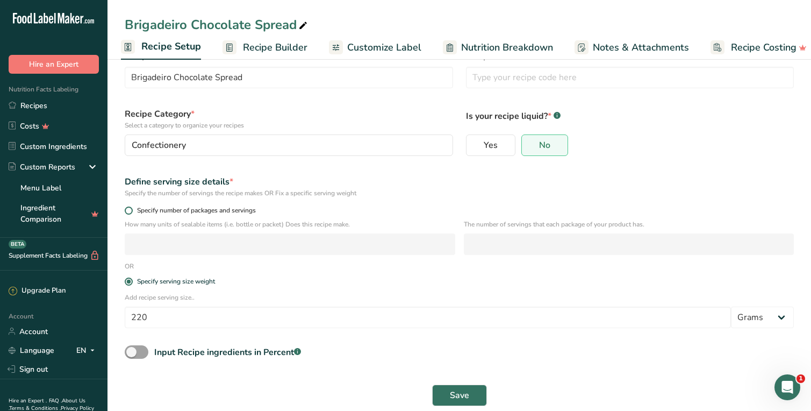
click at [130, 209] on span at bounding box center [129, 210] width 8 height 8
click at [130, 209] on input "Specify number of packages and servings" at bounding box center [128, 210] width 7 height 7
radio input "true"
radio input "false"
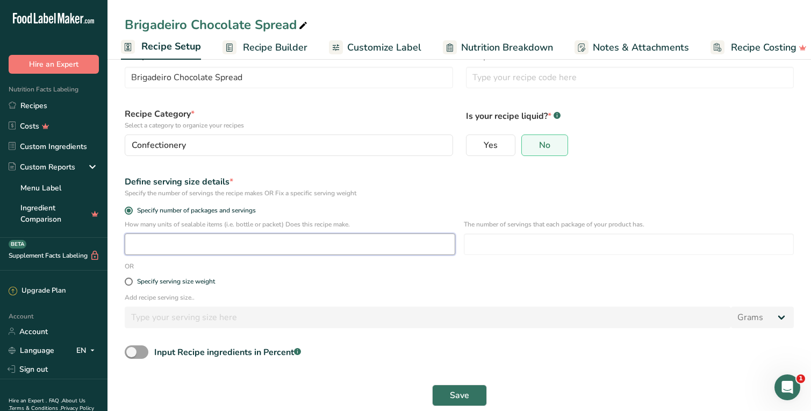
click at [181, 252] on input "number" at bounding box center [290, 243] width 331 height 21
click at [271, 50] on span "Recipe Builder" at bounding box center [275, 47] width 64 height 15
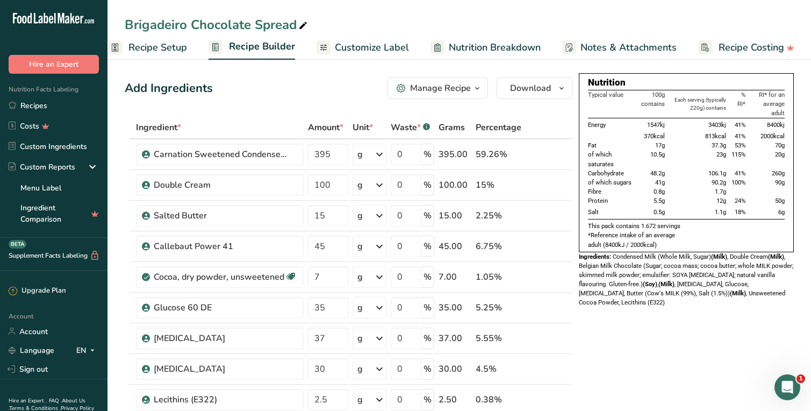
click at [177, 51] on span "Recipe Setup" at bounding box center [157, 47] width 59 height 15
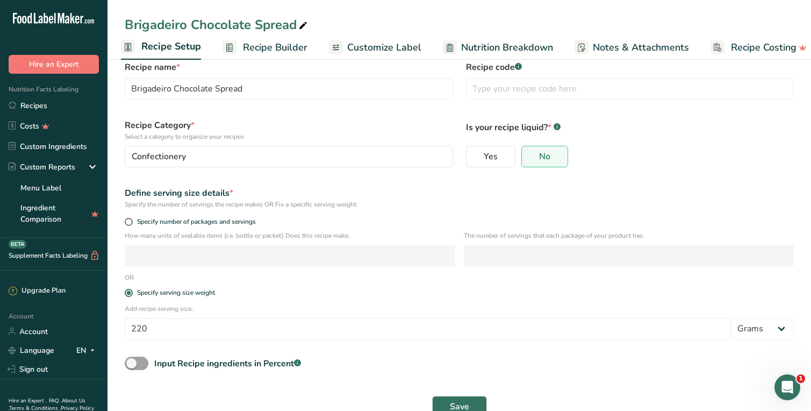
scroll to position [47, 0]
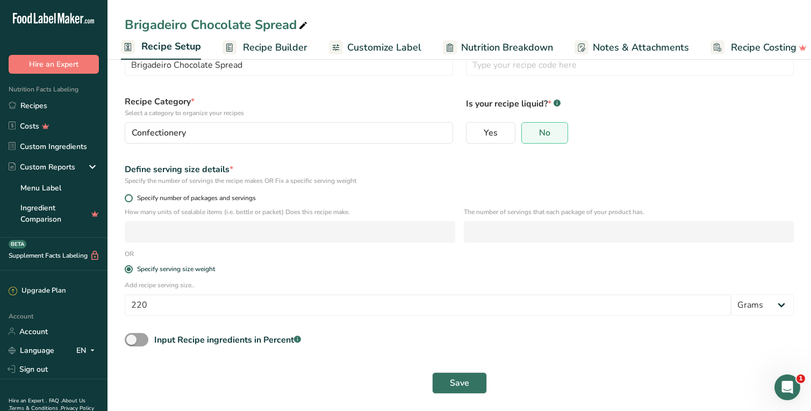
click at [131, 198] on span at bounding box center [129, 198] width 8 height 8
click at [131, 198] on input "Specify number of packages and servings" at bounding box center [128, 198] width 7 height 7
radio input "true"
radio input "false"
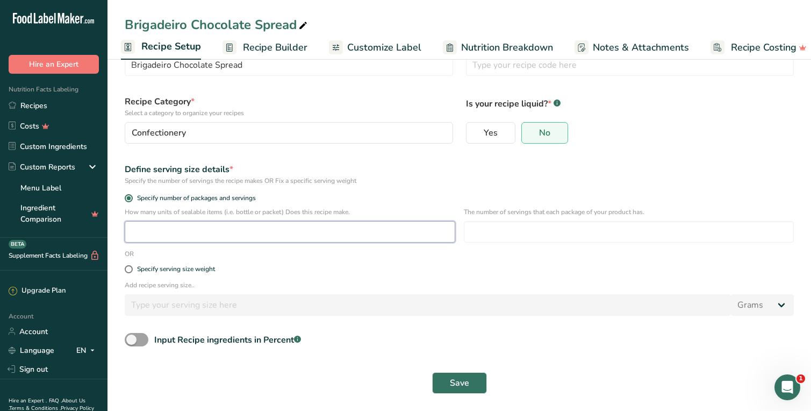
click at [140, 228] on input "number" at bounding box center [290, 231] width 331 height 21
type input "1"
click at [478, 225] on input "number" at bounding box center [629, 231] width 331 height 21
type input "1"
click at [472, 383] on button "Save" at bounding box center [459, 382] width 55 height 21
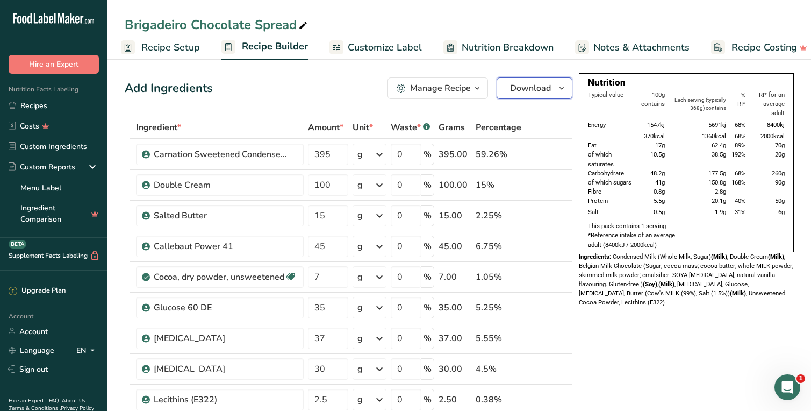
click at [537, 89] on span "Download" at bounding box center [530, 88] width 41 height 13
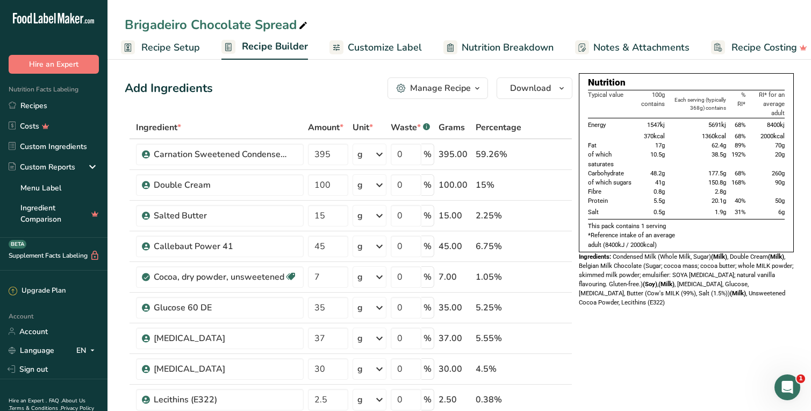
click at [177, 52] on span "Recipe Setup" at bounding box center [170, 47] width 59 height 15
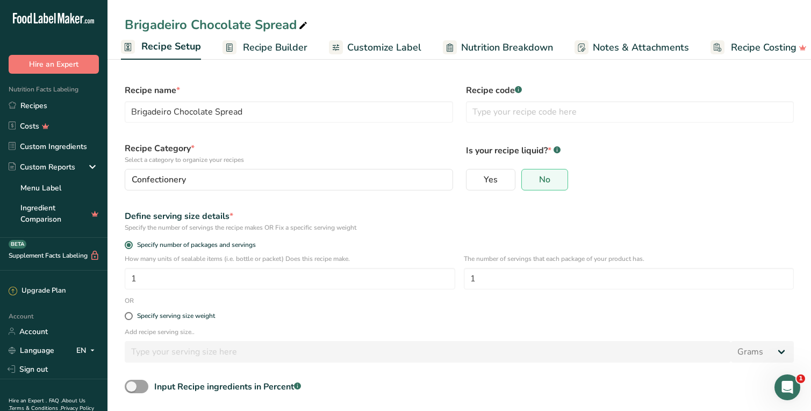
scroll to position [47, 0]
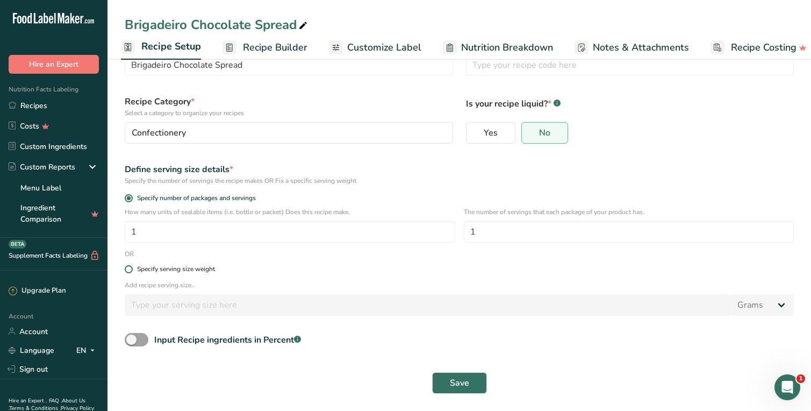
click at [175, 270] on div "Specify serving size weight" at bounding box center [176, 269] width 78 height 8
click at [132, 270] on input "Specify serving size weight" at bounding box center [128, 269] width 7 height 7
radio input "true"
radio input "false"
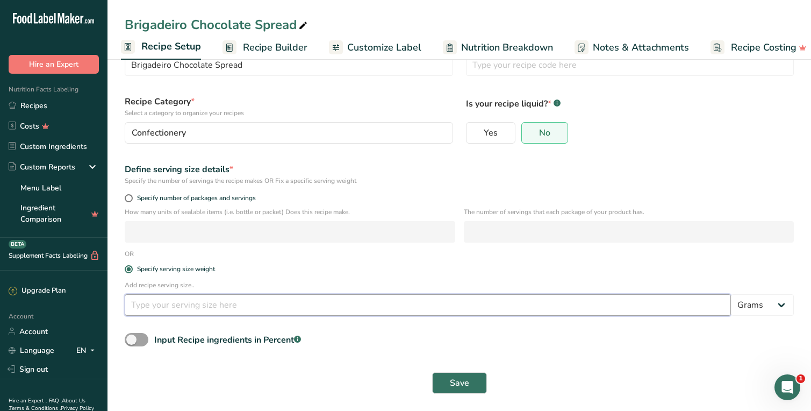
click at [175, 305] on input "number" at bounding box center [428, 304] width 606 height 21
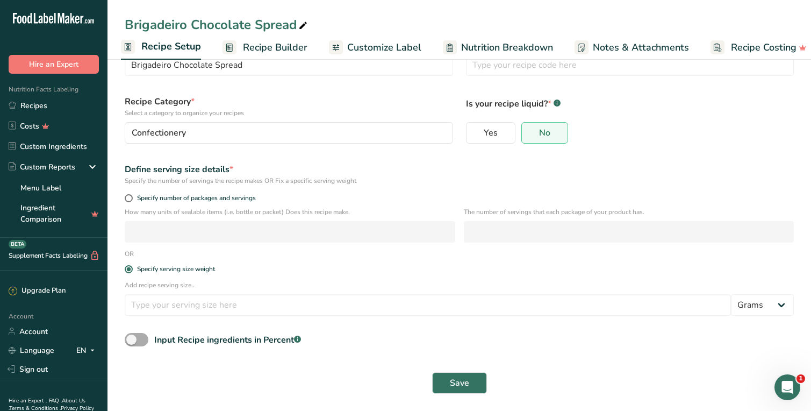
click at [137, 344] on span at bounding box center [137, 339] width 24 height 13
click at [132, 343] on input "Input Recipe ingredients in Percent .a-a{fill:#347362;}.b-a{fill:#fff;}" at bounding box center [128, 339] width 7 height 7
click at [137, 344] on span at bounding box center [137, 339] width 24 height 13
click at [132, 343] on input "Input Recipe ingredients in Percent .a-a{fill:#347362;}.b-a{fill:#fff;}" at bounding box center [128, 339] width 7 height 7
click at [137, 344] on span at bounding box center [137, 339] width 24 height 13
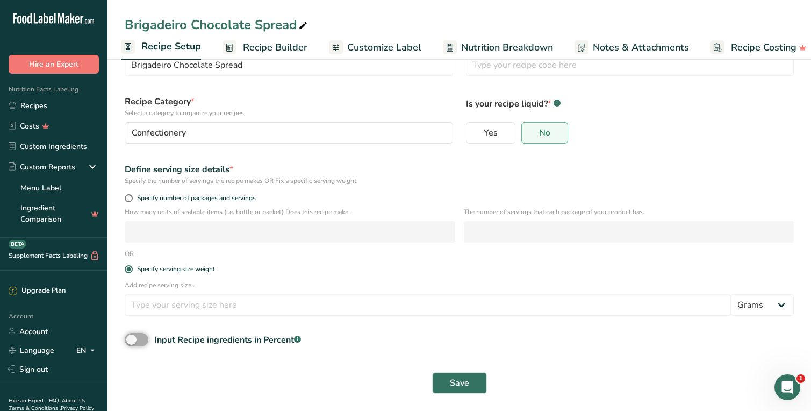
click at [132, 343] on input "Input Recipe ingredients in Percent .a-a{fill:#347362;}.b-a{fill:#fff;}" at bounding box center [128, 339] width 7 height 7
checkbox input "true"
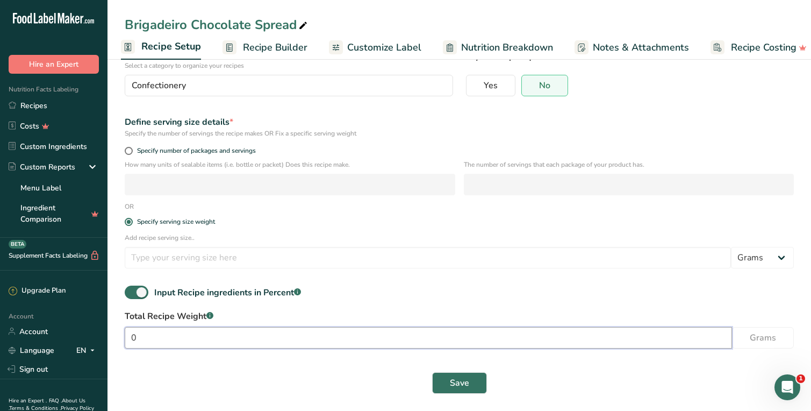
click at [163, 339] on input "0" at bounding box center [428, 337] width 607 height 21
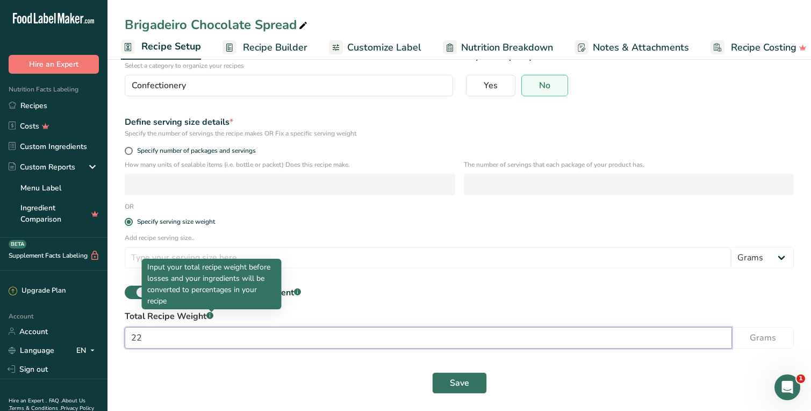
type input "2"
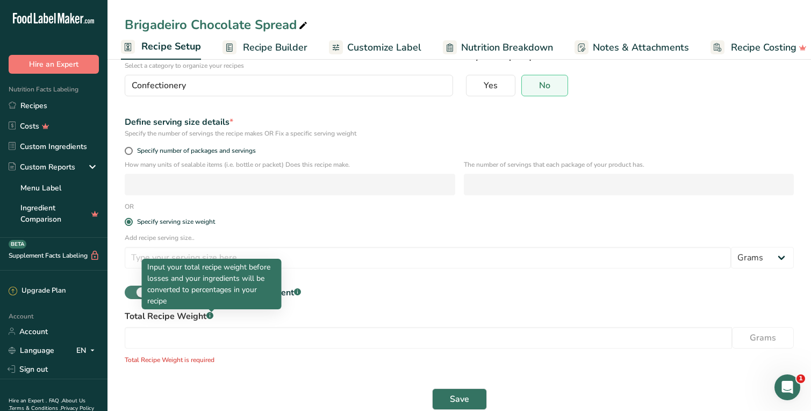
click at [133, 292] on span at bounding box center [137, 291] width 24 height 13
click at [132, 292] on input "Input Recipe ingredients in Percent .a-a{fill:#347362;}.b-a{fill:#fff;}" at bounding box center [128, 292] width 7 height 7
checkbox input "false"
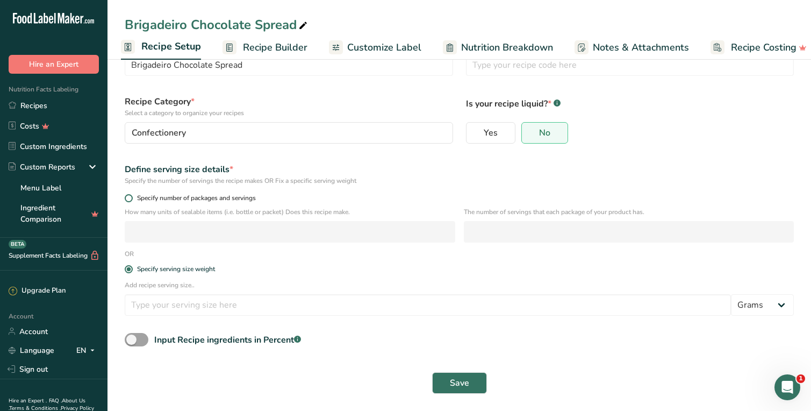
click at [130, 199] on span at bounding box center [129, 198] width 8 height 8
click at [130, 199] on input "Specify number of packages and servings" at bounding box center [128, 198] width 7 height 7
radio input "true"
radio input "false"
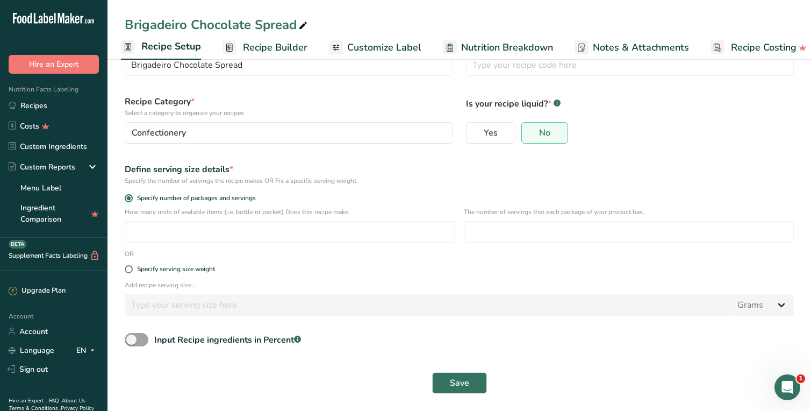
click at [276, 45] on span "Recipe Builder" at bounding box center [275, 47] width 64 height 15
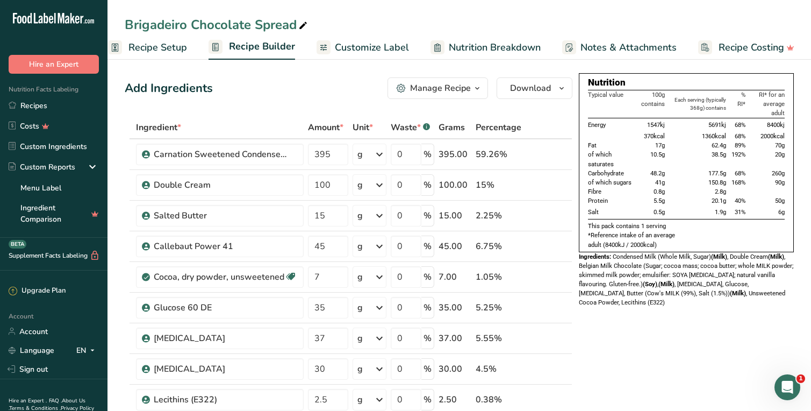
click at [452, 91] on div "Manage Recipe" at bounding box center [440, 88] width 61 height 13
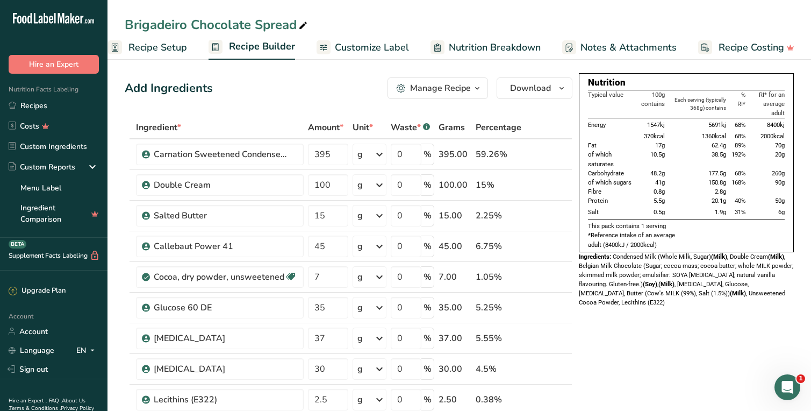
click at [174, 49] on span "Recipe Setup" at bounding box center [157, 47] width 59 height 15
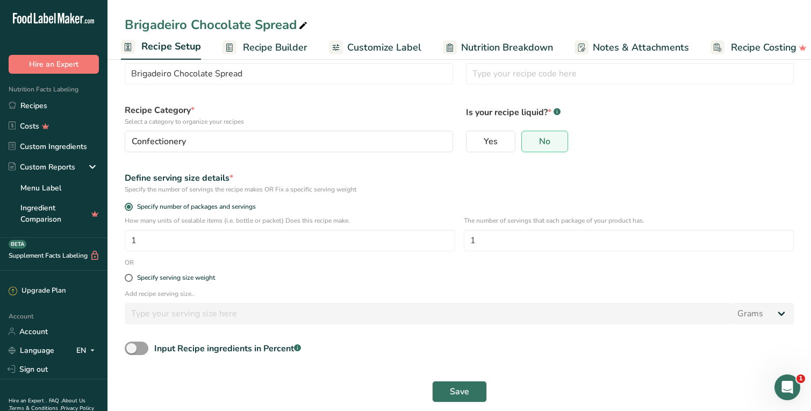
scroll to position [47, 0]
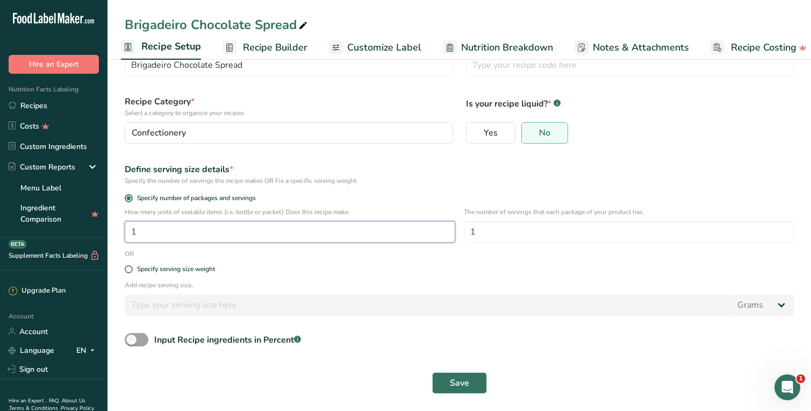
click at [154, 230] on input "1" at bounding box center [290, 231] width 331 height 21
type input "2.5"
click at [373, 180] on div "Specify the number of servings the recipe makes OR Fix a specific serving weight" at bounding box center [459, 181] width 669 height 10
click at [464, 384] on span "Save" at bounding box center [459, 382] width 19 height 13
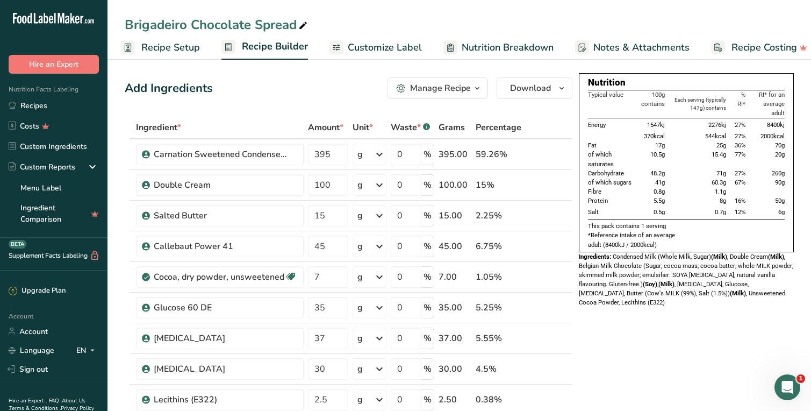
click at [483, 89] on span "button" at bounding box center [477, 88] width 13 height 13
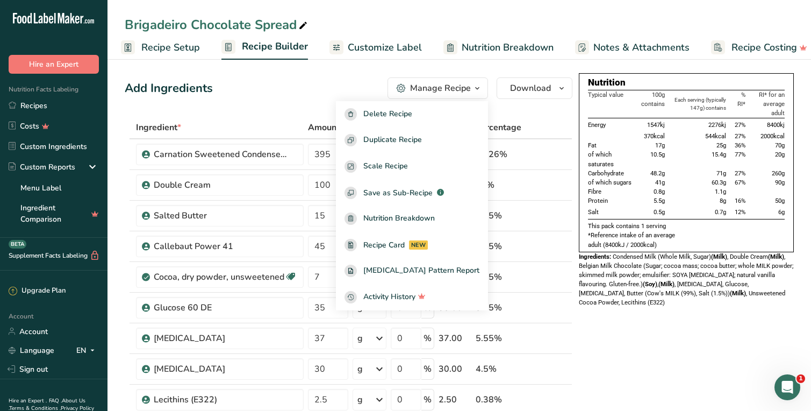
click at [483, 89] on span "button" at bounding box center [477, 88] width 13 height 13
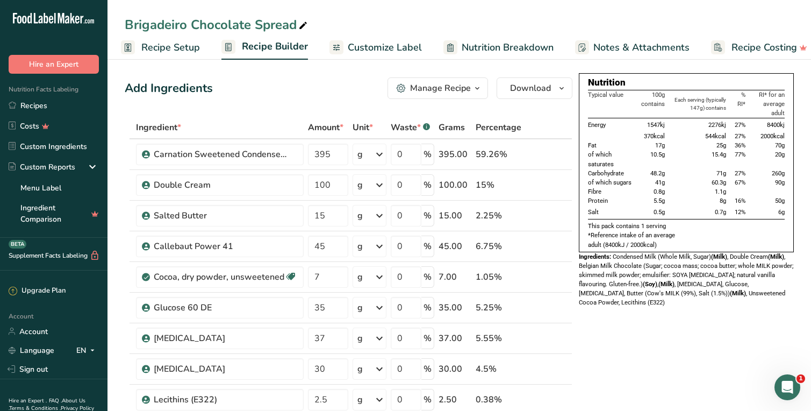
click at [398, 52] on span "Customize Label" at bounding box center [385, 47] width 74 height 15
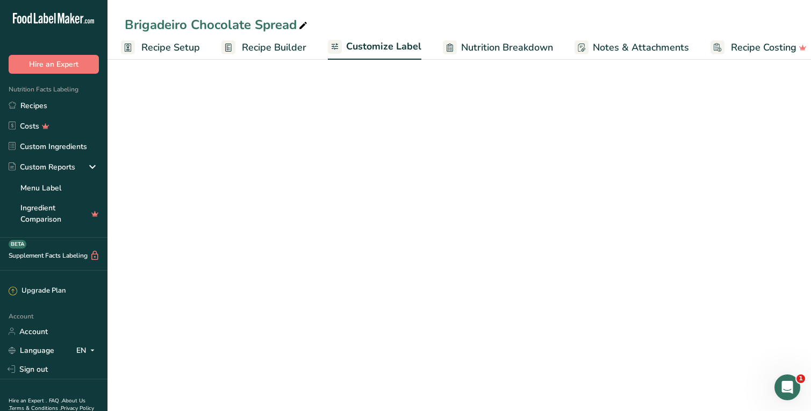
scroll to position [0, 17]
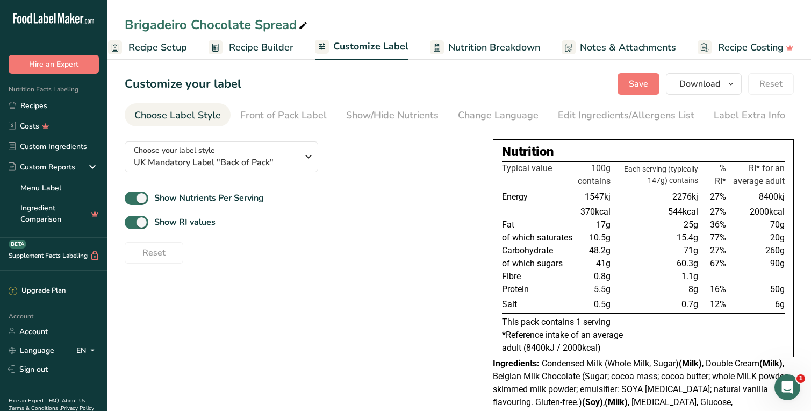
click at [174, 48] on span "Recipe Setup" at bounding box center [157, 47] width 59 height 15
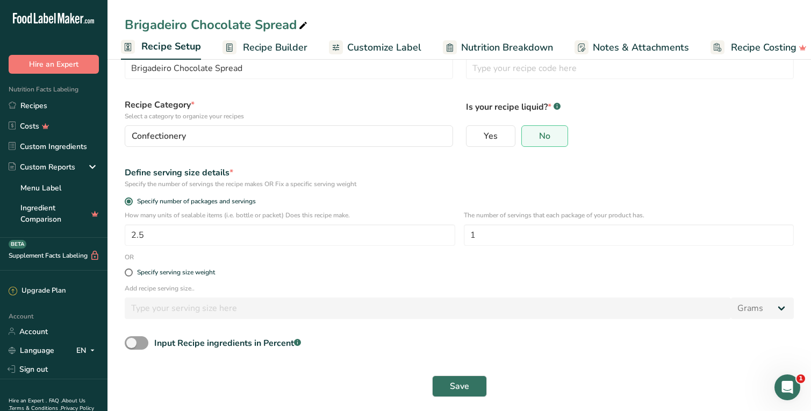
scroll to position [47, 0]
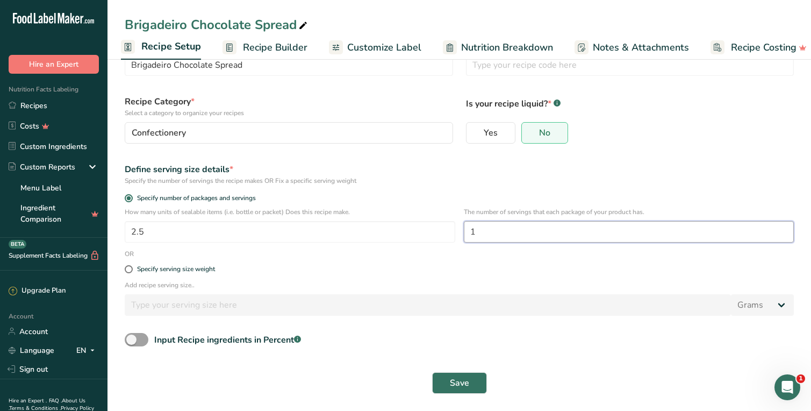
click at [488, 231] on input "1" at bounding box center [629, 231] width 331 height 21
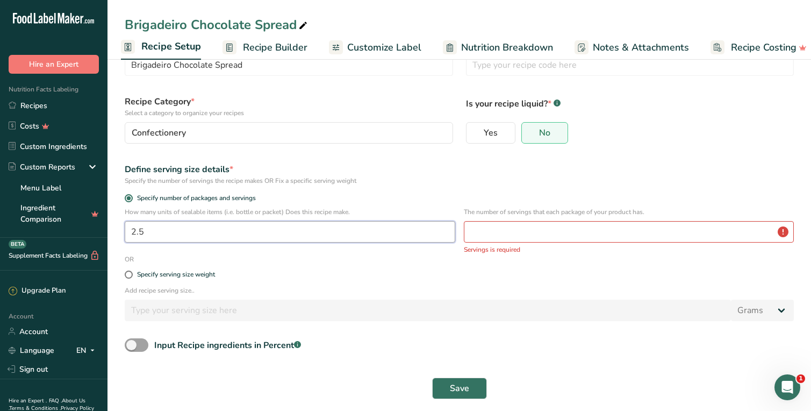
click at [161, 238] on input "2.5" at bounding box center [290, 231] width 331 height 21
type input "2"
click at [493, 229] on input "number" at bounding box center [629, 231] width 331 height 21
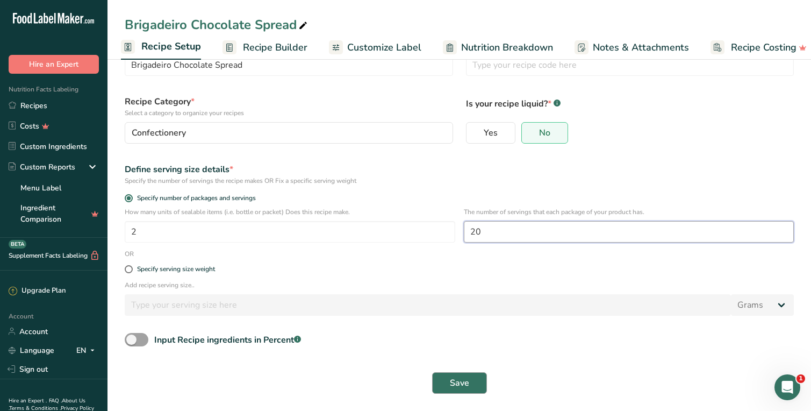
type input "20"
click at [467, 384] on span "Save" at bounding box center [459, 382] width 19 height 13
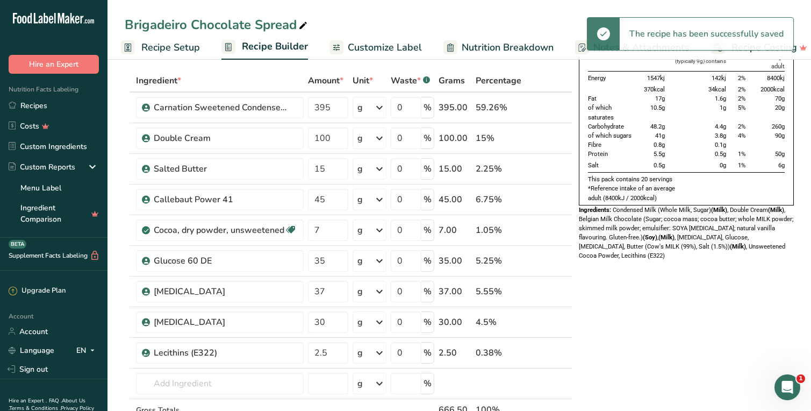
click at [388, 49] on span "Customize Label" at bounding box center [385, 47] width 74 height 15
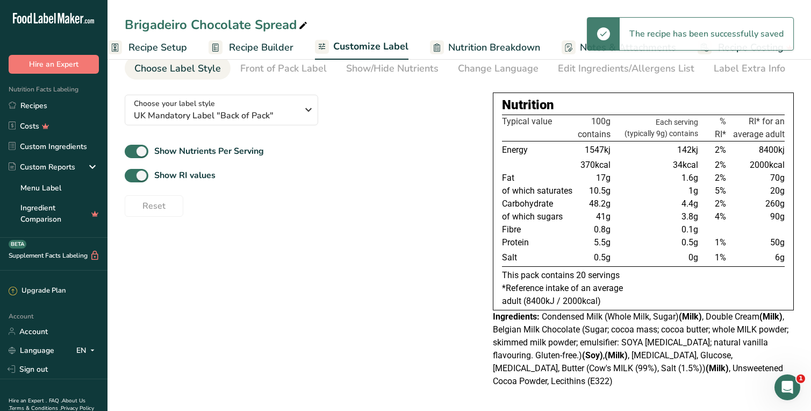
scroll to position [34, 0]
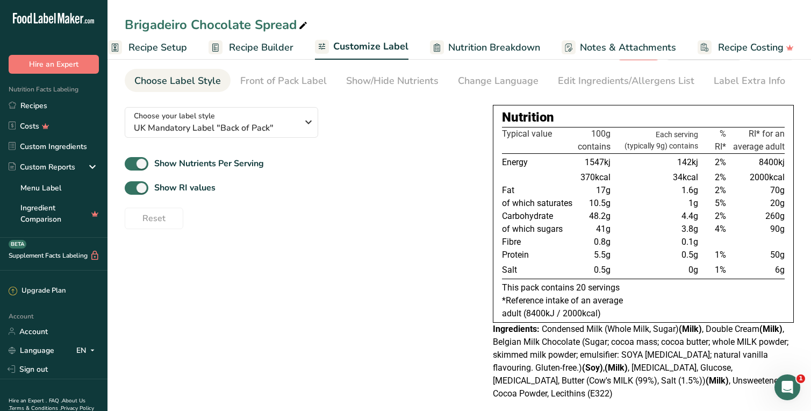
click at [176, 47] on span "Recipe Setup" at bounding box center [157, 47] width 59 height 15
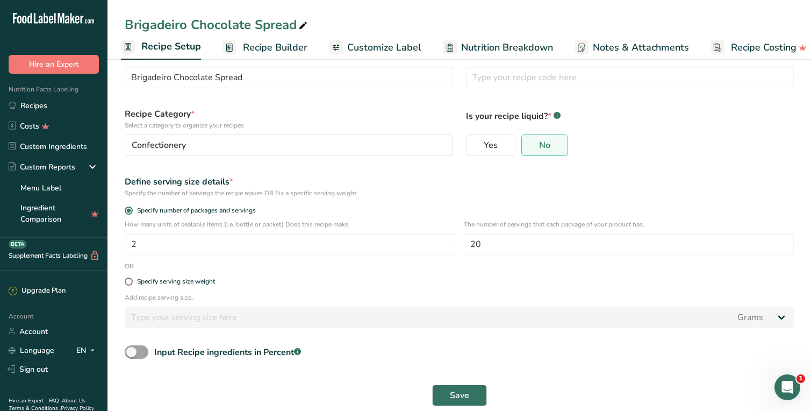
scroll to position [47, 0]
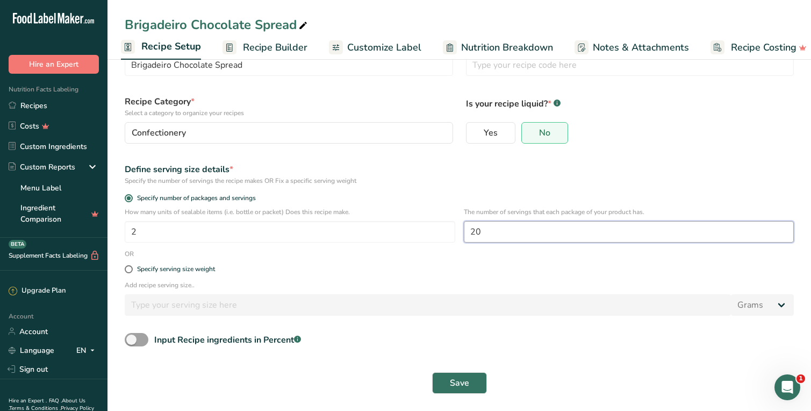
click at [490, 232] on input "20" at bounding box center [629, 231] width 331 height 21
type input "2"
type input "19"
click at [472, 390] on button "Save" at bounding box center [459, 382] width 55 height 21
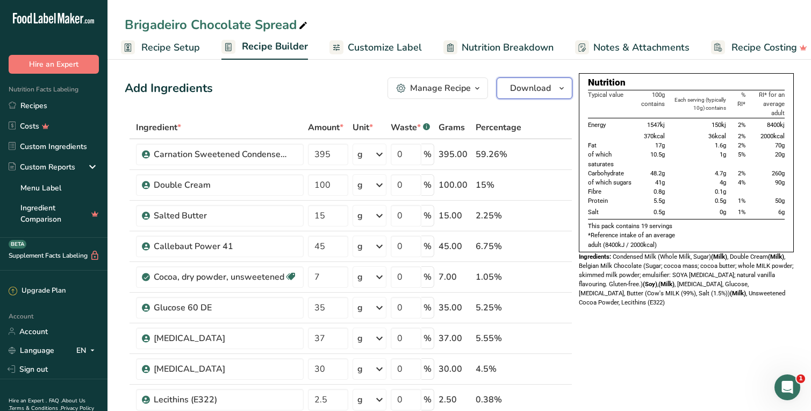
click at [530, 94] on span "Download" at bounding box center [530, 88] width 41 height 13
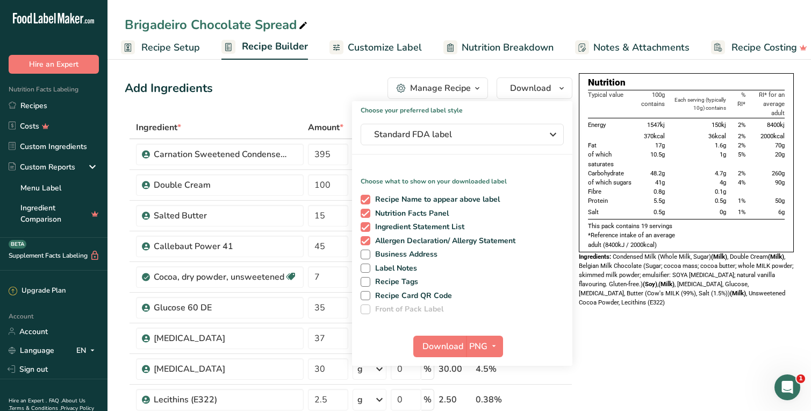
click at [334, 81] on div "Add Ingredients Manage Recipe Delete Recipe Duplicate Recipe Scale Recipe Save …" at bounding box center [349, 87] width 448 height 21
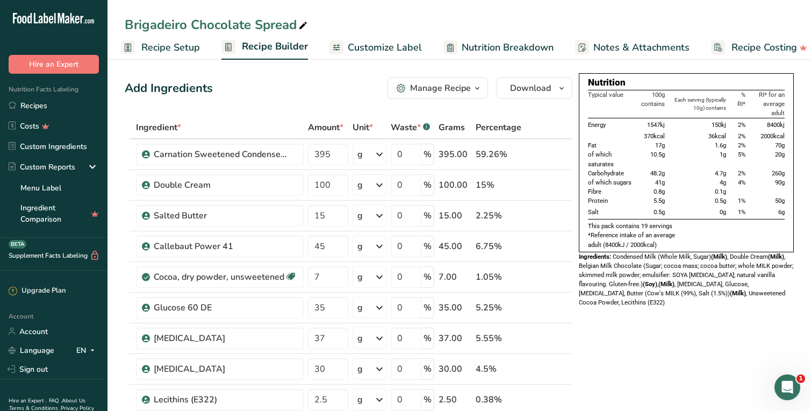
click at [378, 44] on span "Customize Label" at bounding box center [385, 47] width 74 height 15
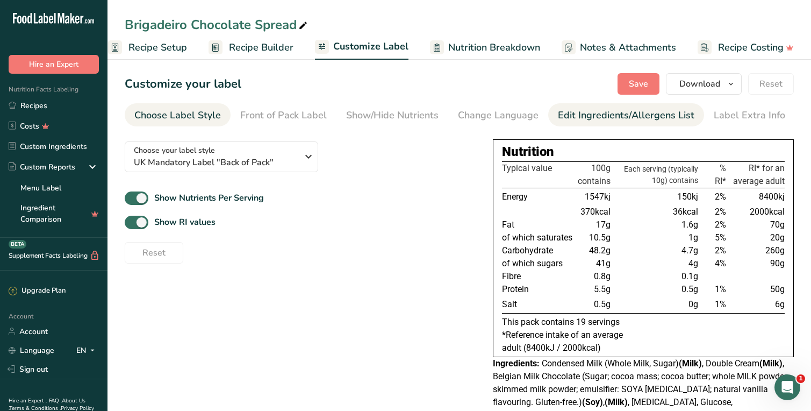
click at [576, 115] on div "Edit Ingredients/Allergens List" at bounding box center [626, 115] width 137 height 15
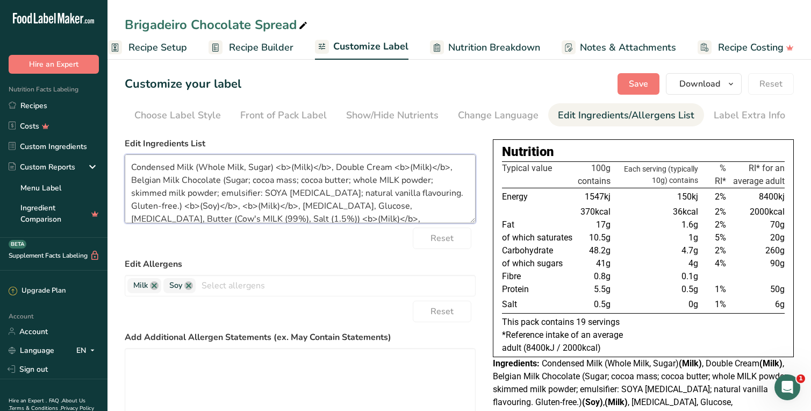
click at [242, 183] on textarea "Condensed Milk (Whole Milk, Sugar) <b>(Milk)</b>, Double Cream <b>(Milk)</b>, B…" at bounding box center [300, 188] width 351 height 69
drag, startPoint x: 130, startPoint y: 180, endPoint x: 225, endPoint y: 178, distance: 94.6
click at [225, 178] on textarea "Condensed Milk (Whole Milk, Sugar) <b>(Milk)</b>, Double Cream <b>(Milk)</b>, B…" at bounding box center [300, 188] width 351 height 69
click at [274, 167] on textarea "Condensed Milk (Whole Milk, Sugar) <b>(Milk)</b>, Double Cream <b>(Milk)</b>, S…" at bounding box center [300, 188] width 351 height 69
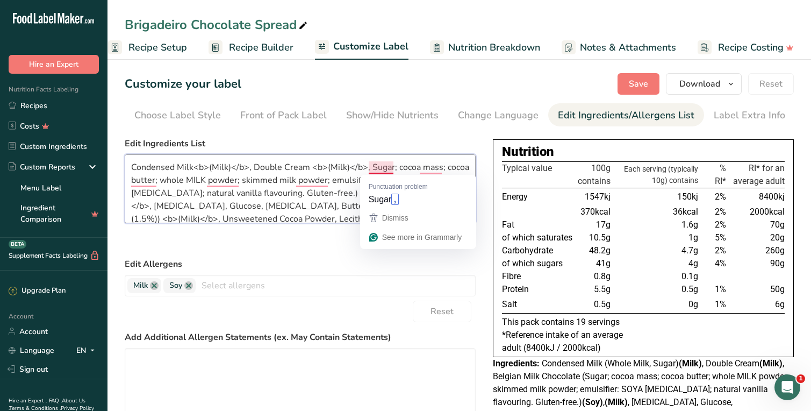
click at [393, 169] on textarea "Condensed Milk<b>(Milk)</b>, Double Cream <b>(Milk)</b>, Sugar; cocoa mass; coc…" at bounding box center [300, 188] width 351 height 69
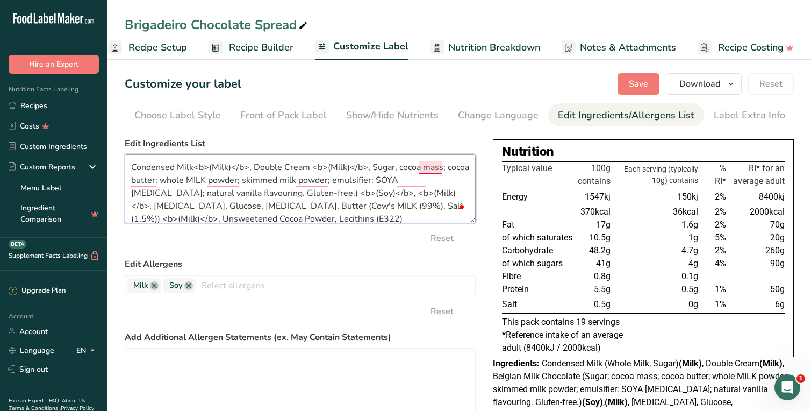
click at [441, 168] on textarea "Condensed Milk<b>(Milk)</b>, Double Cream <b>(Milk)</b>, Sugar, cocoa mass; coc…" at bounding box center [300, 188] width 351 height 69
click at [156, 180] on textarea "Condensed Milk<b>(Milk)</b>, Double Cream <b>(Milk)</b>, Sugar, cocoa mass, coc…" at bounding box center [300, 188] width 351 height 69
click at [220, 168] on textarea "Condensed Milk<b>(Milk)</b>, Double Cream <b>(Milk)</b>, Sugar, cocoa mass, coc…" at bounding box center [300, 188] width 351 height 69
click at [337, 164] on textarea "Condensed Milk<b>(MILK)</b>, Double Cream <b>(Milk)</b>, Sugar, cocoa mass, coc…" at bounding box center [300, 188] width 351 height 69
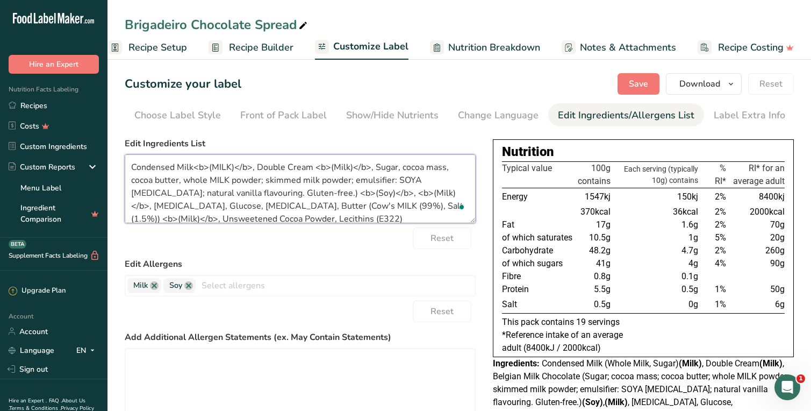
click at [337, 164] on textarea "Condensed Milk<b>(MILK)</b>, Double Cream <b>(Milk)</b>, Sugar, cocoa mass, coc…" at bounding box center [300, 188] width 351 height 69
click at [319, 183] on textarea "Condensed Milk<b>(MILK)</b>, Double Cream <b>(MILK)</b>, Sugar, cocoa mass, coc…" at bounding box center [300, 188] width 351 height 69
click at [406, 168] on textarea "Condensed Milk<b>(MILK)</b>, Double Cream <b>(MILK)</b>, Sugar, cocoa mass, coc…" at bounding box center [300, 188] width 351 height 69
click at [433, 166] on textarea "Condensed Milk<b>(MILK)</b>, Double Cream <b>(MILK)</b>, Sugar, Cocoa mass, coc…" at bounding box center [300, 188] width 351 height 69
click at [135, 182] on textarea "Condensed Milk<b>(MILK)</b>, Double Cream <b>(MILK)</b>, Sugar, Cocoa Mass, coc…" at bounding box center [300, 188] width 351 height 69
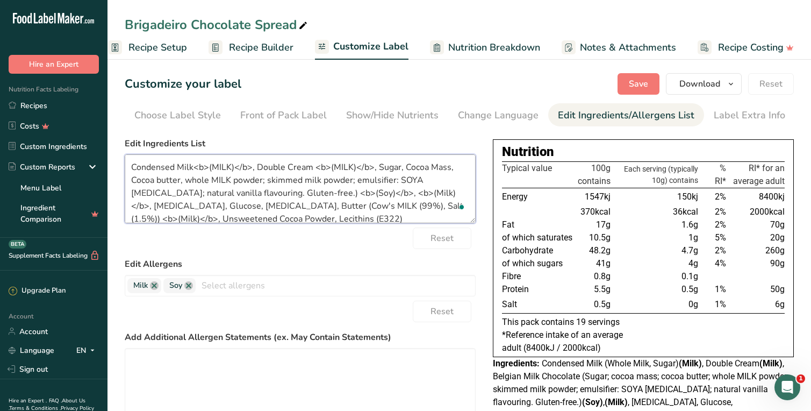
click at [162, 180] on textarea "Condensed Milk<b>(MILK)</b>, Double Cream <b>(MILK)</b>, Sugar, Cocoa Mass, Coc…" at bounding box center [300, 188] width 351 height 69
click at [191, 182] on textarea "Condensed Milk<b>(MILK)</b>, Double Cream <b>(MILK)</b>, Sugar, Cocoa Mass, Coc…" at bounding box center [300, 188] width 351 height 69
click at [163, 180] on textarea "Condensed Milk<b>(MILK)</b>, Double Cream <b>(MILK)</b>, Sugar, Cocoa Mass, Coc…" at bounding box center [300, 188] width 351 height 69
click at [137, 177] on textarea "Condensed Milk<b>(MILK)</b>, Double Cream <b>(MILK)</b>, Sugar, Cocoa Mass, Coc…" at bounding box center [300, 188] width 351 height 69
click at [184, 167] on textarea "Condensed Milk<b>(MILK)</b>, Double Cream <b>(MILK)</b>, Sugar, Cocoa Mass, coc…" at bounding box center [300, 188] width 351 height 69
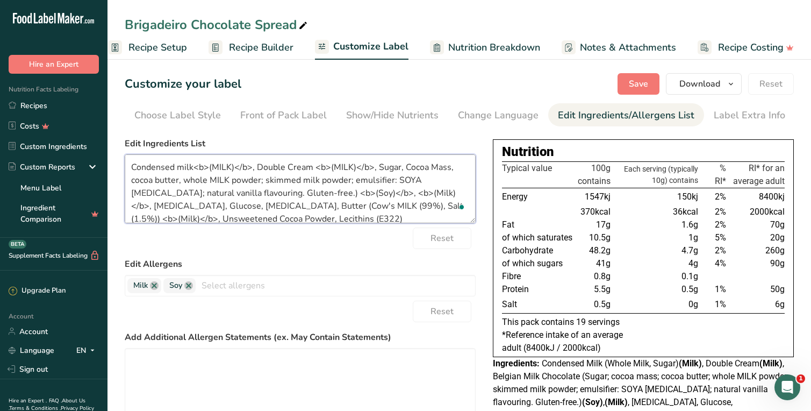
click at [263, 167] on textarea "Condensed milk<b>(MILK)</b>, Double Cream <b>(MILK)</b>, Sugar, Cocoa Mass, coc…" at bounding box center [300, 188] width 351 height 69
click at [291, 164] on textarea "Condensed milk<b>(MILK)</b>, double Cream <b>(MILK)</b>, Sugar, Cocoa Mass, coc…" at bounding box center [300, 188] width 351 height 69
click at [379, 168] on textarea "Condensed milk<b>(MILK)</b>, double cream <b>(MILK)</b>, Sugar, Cocoa Mass, coc…" at bounding box center [300, 188] width 351 height 69
click at [405, 165] on textarea "Condensed milk<b>(MILK)</b>, double cream <b>(MILK)</b>, sugar, Cocoa Mass, coc…" at bounding box center [300, 188] width 351 height 69
click at [429, 165] on textarea "Condensed milk<b>(MILK)</b>, double cream <b>(MILK)</b>, sugar, cocoa Mass, coc…" at bounding box center [300, 188] width 351 height 69
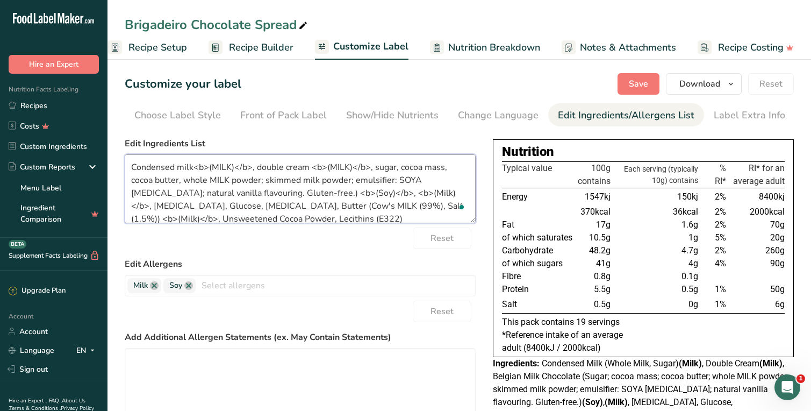
click at [286, 181] on textarea "Condensed milk<b>(MILK)</b>, double cream <b>(MILK)</b>, sugar, cocoa mass, coc…" at bounding box center [300, 188] width 351 height 69
click at [249, 191] on textarea "Condensed milk<b>(MILK)</b>, double cream <b>(MILK)</b>, sugar, cocoa mass, coc…" at bounding box center [300, 188] width 351 height 69
drag, startPoint x: 360, startPoint y: 191, endPoint x: 305, endPoint y: 191, distance: 55.4
click at [305, 191] on textarea "Condensed milk<b>(MILK)</b>, double cream <b>(MILK)</b>, sugar, cocoa mass, coc…" at bounding box center [300, 188] width 351 height 69
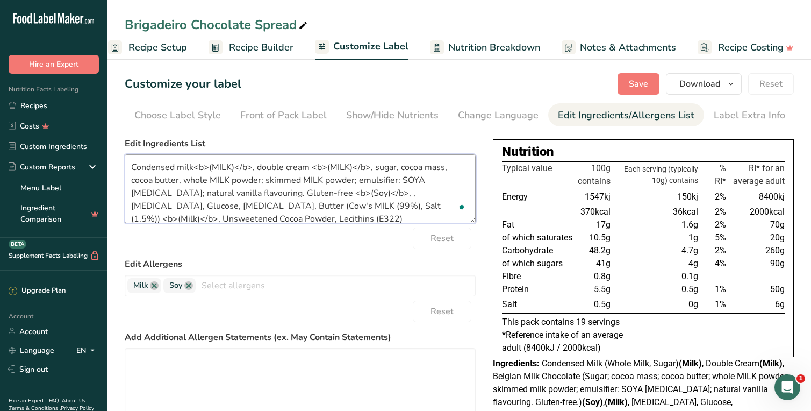
click at [329, 178] on textarea "Condensed milk<b>(MILK)</b>, double cream <b>(MILK)</b>, sugar, cocoa mass, coc…" at bounding box center [300, 188] width 351 height 69
paste textarea "<b>(Milk)</b>"
click at [235, 178] on textarea "Condensed milk<b>(MILK)</b>, double cream <b>(MILK)</b>, sugar, cocoa mass, coc…" at bounding box center [300, 188] width 351 height 69
paste textarea "<b>(Milk)</b>"
click at [192, 181] on textarea "Condensed milk<b>(MILK)</b>, double cream <b>(MILK)</b>, sugar, cocoa mass, coc…" at bounding box center [300, 188] width 351 height 69
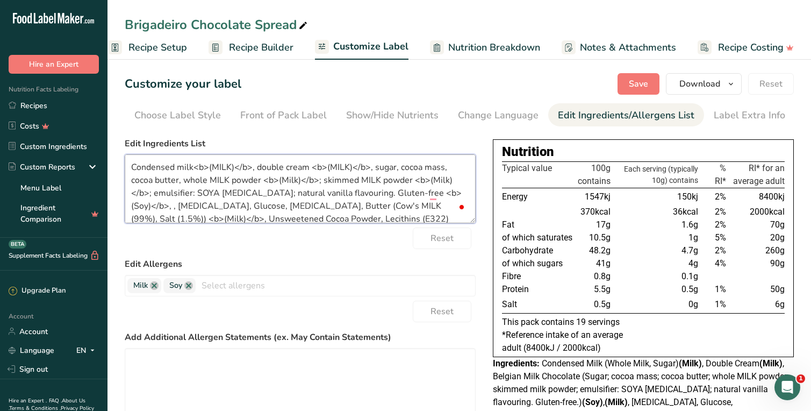
click at [192, 181] on textarea "Condensed milk<b>(MILK)</b>, double cream <b>(MILK)</b>, sugar, cocoa mass, coc…" at bounding box center [300, 188] width 351 height 69
click at [342, 180] on textarea "Condensed milk<b>(MILK)</b>, double cream <b>(MILK)</b>, sugar, cocoa mass, coc…" at bounding box center [300, 188] width 351 height 69
drag, startPoint x: 430, startPoint y: 191, endPoint x: 378, endPoint y: 191, distance: 52.1
click at [378, 191] on textarea "Condensed milk<b>(MILK)</b>, double cream <b>(MILK)</b>, sugar, cocoa mass, coc…" at bounding box center [300, 188] width 351 height 69
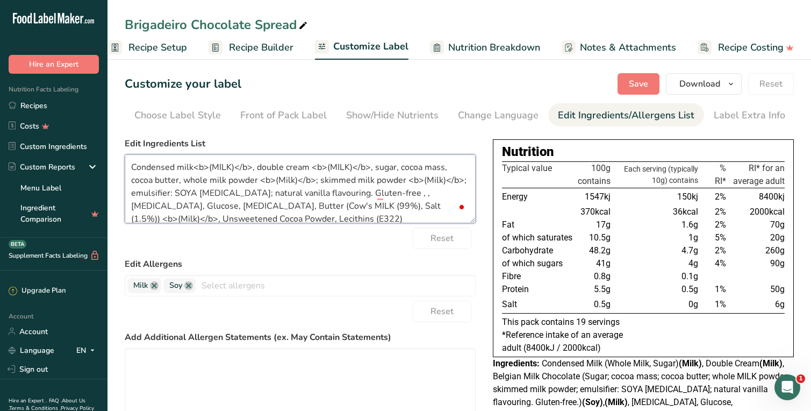
click at [226, 193] on textarea "Condensed milk<b>(MILK)</b>, double cream <b>(MILK)</b>, sugar, cocoa mass, coc…" at bounding box center [300, 188] width 351 height 69
paste textarea "<b>(Soy)</b>"
click at [259, 191] on textarea "Condensed milk<b>(MILK)</b>, double cream <b>(MILK)</b>, sugar, cocoa mass, coc…" at bounding box center [300, 188] width 351 height 69
click at [291, 178] on textarea "Condensed milk<b>(MILK)</b>, double cream <b>(MILK)</b>, sugar, cocoa mass, coc…" at bounding box center [300, 188] width 351 height 69
click at [439, 178] on textarea "Condensed milk<b>(MILK)</b>, double cream <b>(MILK)</b>, sugar, cocoa mass, coc…" at bounding box center [300, 188] width 351 height 69
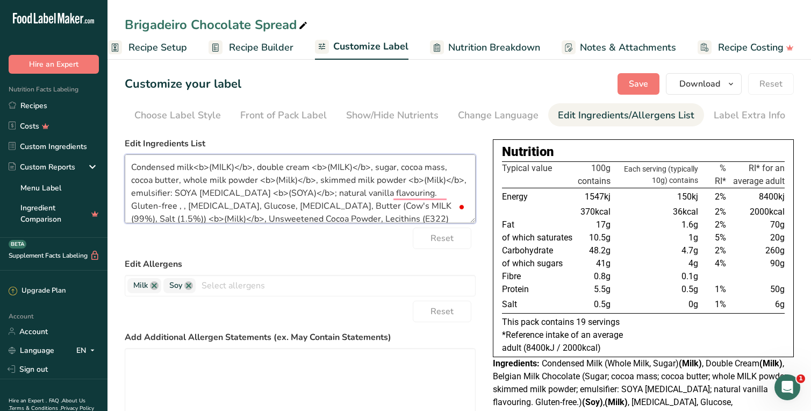
click at [291, 192] on textarea "Condensed milk<b>(MILK)</b>, double cream <b>(MILK)</b>, sugar, cocoa mass, coc…" at bounding box center [300, 188] width 351 height 69
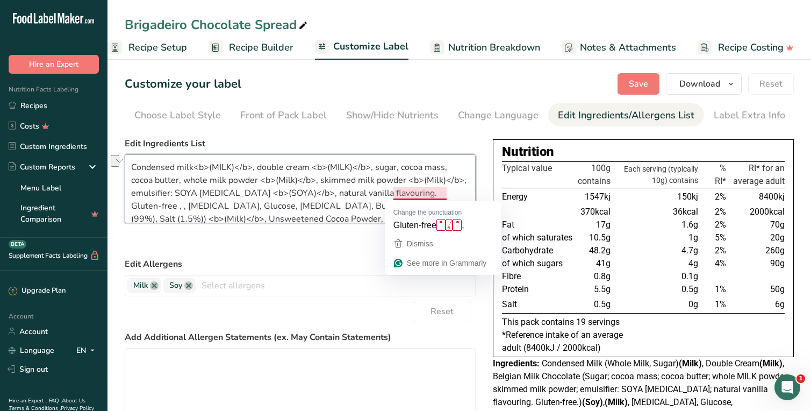
drag, startPoint x: 392, startPoint y: 191, endPoint x: 450, endPoint y: 189, distance: 58.1
click at [450, 189] on textarea "Condensed milk<b>(MILK)</b>, double cream <b>(MILK)</b>, sugar, cocoa mass, coc…" at bounding box center [300, 188] width 351 height 69
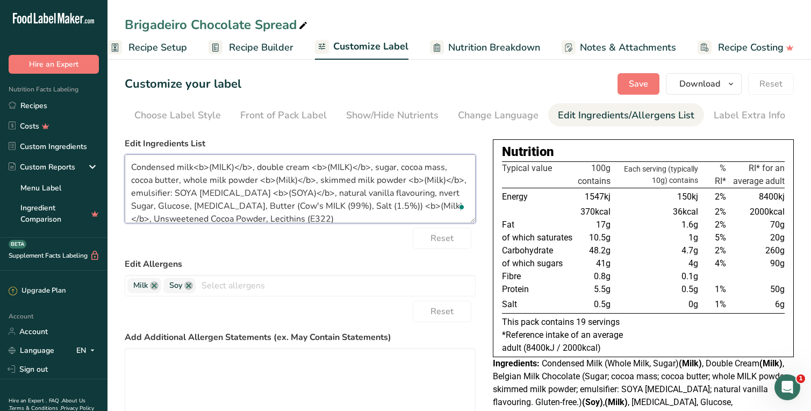
type textarea "Condensed milk<b>(MILK)</b>, double cream <b>(MILK)</b>, sugar, cocoa mass, coc…"
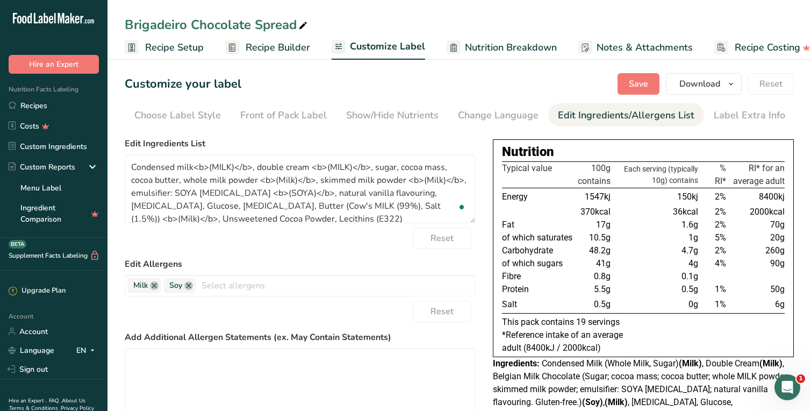
scroll to position [0, 17]
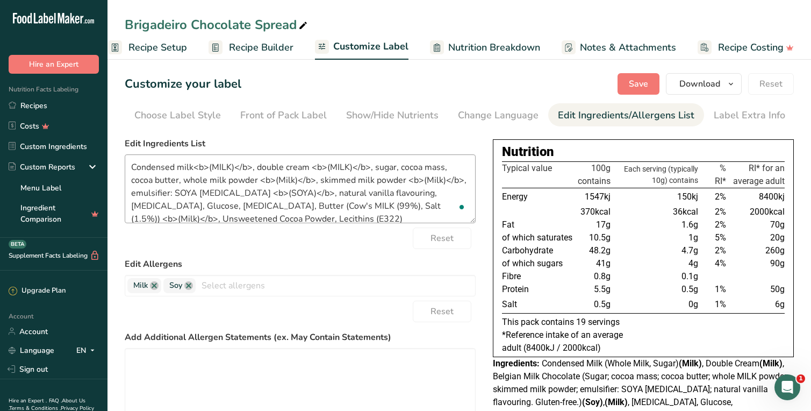
click at [424, 192] on textarea "Condensed milk<b>(MILK)</b>, double cream <b>(MILK)</b>, sugar, cocoa mass, coc…" at bounding box center [300, 188] width 351 height 69
click at [135, 203] on textarea "Condensed milk<b>(MILK)</b>, double cream <b>(MILK)</b>, sugar, cocoa mass, coc…" at bounding box center [300, 188] width 351 height 69
click at [171, 205] on textarea "Condensed milk<b>(MILK)</b>, double cream <b>(MILK)</b>, sugar, cocoa mass, coc…" at bounding box center [300, 188] width 351 height 69
click at [207, 203] on textarea "Condensed milk<b>(MILK)</b>, double cream <b>(MILK)</b>, sugar, cocoa mass, coc…" at bounding box center [300, 188] width 351 height 69
click at [231, 206] on textarea "Condensed milk<b>(MILK)</b>, double cream <b>(MILK)</b>, sugar, cocoa mass, coc…" at bounding box center [300, 188] width 351 height 69
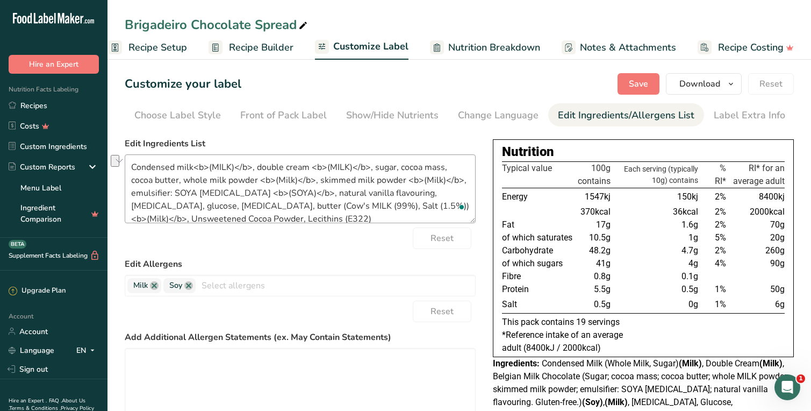
drag, startPoint x: 229, startPoint y: 205, endPoint x: 352, endPoint y: 204, distance: 123.1
click at [352, 204] on textarea "Condensed milk<b>(MILK)</b>, double cream <b>(MILK)</b>, sugar, cocoa mass, coc…" at bounding box center [300, 188] width 351 height 69
click at [317, 213] on textarea "Condensed milk<b>(MILK)</b>, double cream <b>(MILK)</b>, sugar, cocoa mass, coc…" at bounding box center [300, 188] width 351 height 69
click at [267, 205] on textarea "Condensed milk<b>(MILK)</b>, double cream <b>(MILK)</b>, sugar, cocoa mass, coc…" at bounding box center [300, 188] width 351 height 69
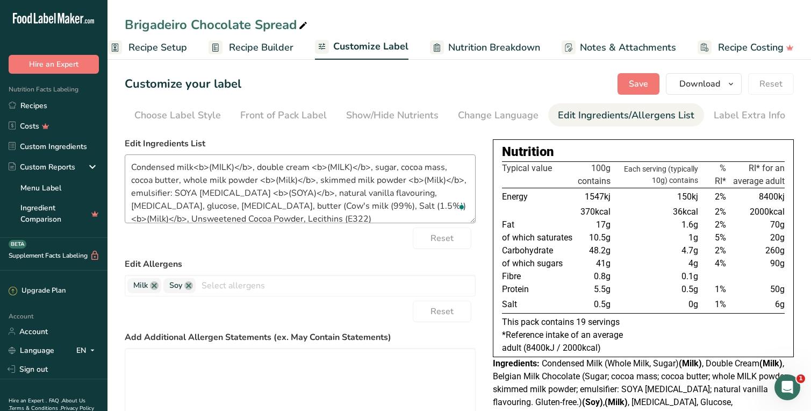
scroll to position [9, 0]
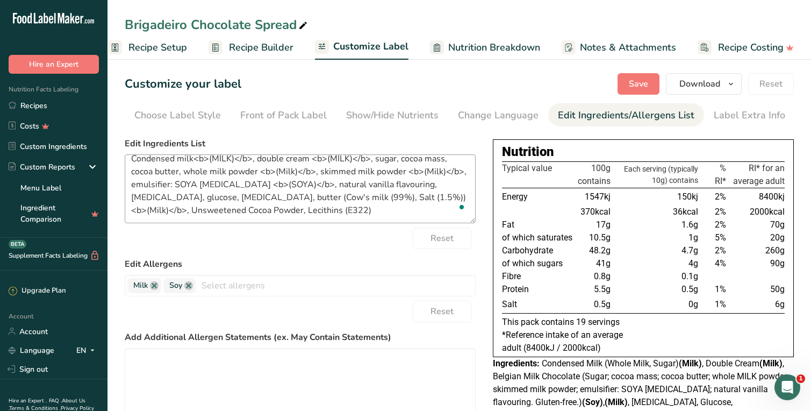
click at [415, 196] on textarea "Condensed milk<b>(MILK)</b>, double cream <b>(MILK)</b>, sugar, cocoa mass, coc…" at bounding box center [300, 188] width 351 height 69
click at [137, 206] on textarea "Condensed milk<b>(MILK)</b>, double cream <b>(MILK)</b>, sugar, cocoa mass, coc…" at bounding box center [300, 188] width 351 height 69
click at [158, 210] on textarea "Condensed milk<b>(MILK)</b>, double cream <b>(MILK)</b>, sugar, cocoa mass, coc…" at bounding box center [300, 188] width 351 height 69
drag, startPoint x: 261, startPoint y: 211, endPoint x: 189, endPoint y: 209, distance: 71.5
click at [189, 209] on textarea "Condensed milk<b>(MILK)</b>, double cream <b>(MILK)</b>, sugar, cocoa mass, coc…" at bounding box center [300, 188] width 351 height 69
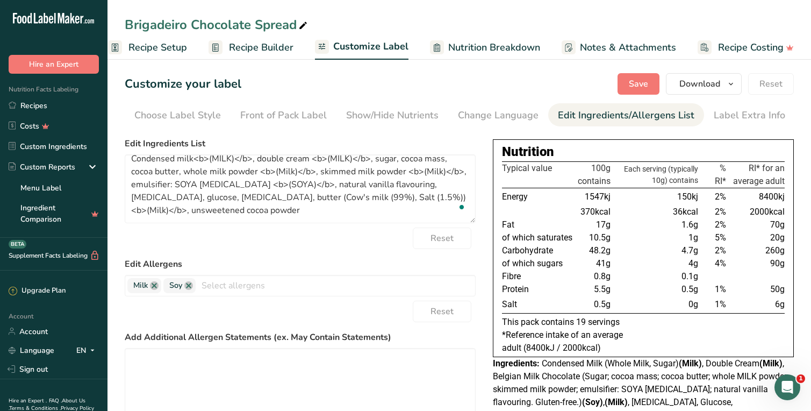
click at [242, 248] on div "Reset" at bounding box center [300, 237] width 351 height 21
click at [651, 83] on button "Save" at bounding box center [639, 83] width 42 height 21
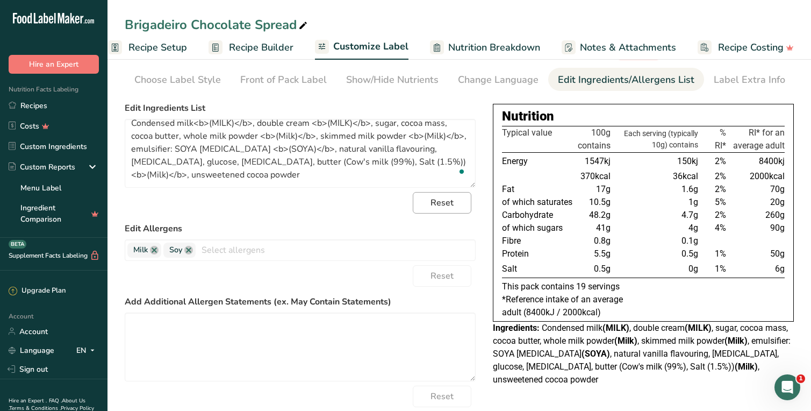
scroll to position [35, 0]
click at [259, 134] on textarea "Condensed milk<b>(MILK)</b>, double cream <b>(MILK)</b>, sugar, cocoa mass, coc…" at bounding box center [300, 153] width 351 height 69
click at [418, 136] on textarea "Condensed milk<b>(MILK)</b>, double cream <b>(MILK)</b>, sugar, cocoa mass, coc…" at bounding box center [300, 153] width 351 height 69
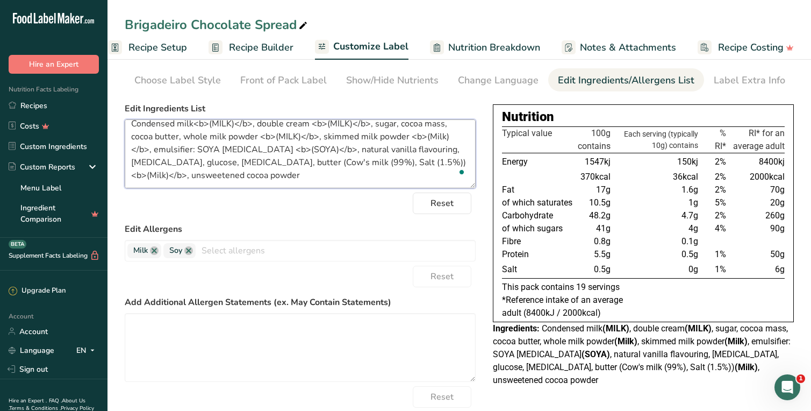
click at [409, 135] on textarea "Condensed milk<b>(MILK)</b>, double cream <b>(MILK)</b>, sugar, cocoa mass, coc…" at bounding box center [300, 153] width 351 height 69
click at [377, 162] on textarea "Condensed milk<b>(MILK)</b>, double cream <b>(MILK)</b>, sugar, cocoa mass, coc…" at bounding box center [300, 153] width 351 height 69
click at [333, 172] on textarea "Condensed milk<b>(MILK)</b>, double cream <b>(MILK)</b>, sugar, cocoa mass, coc…" at bounding box center [300, 153] width 351 height 69
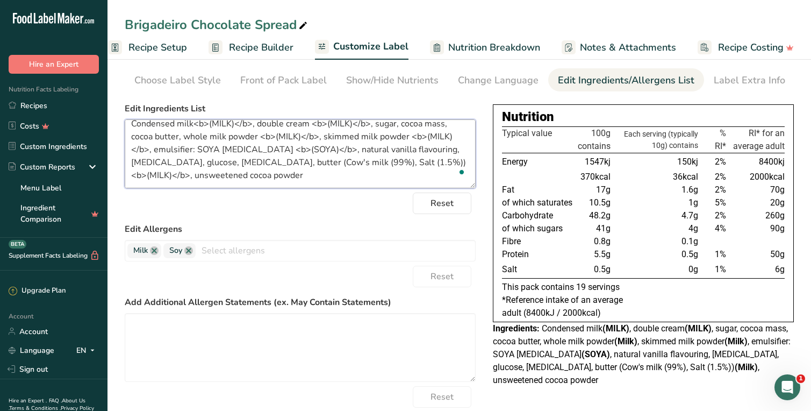
scroll to position [0, 0]
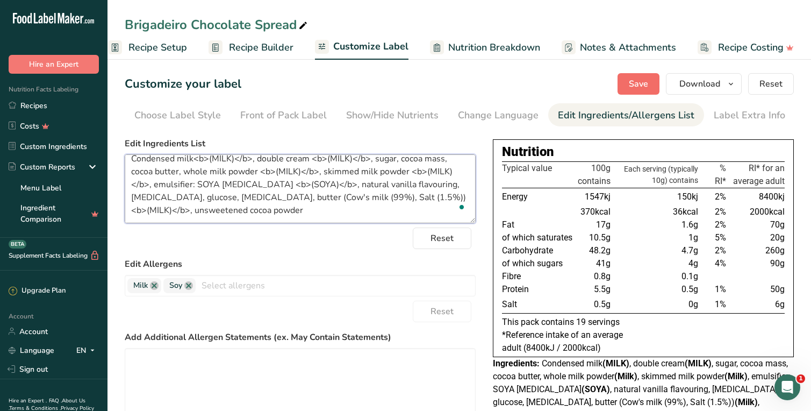
type textarea "Condensed milk<b>(MILK)</b>, double cream <b>(MILK)</b>, sugar, cocoa mass, coc…"
click at [642, 87] on span "Save" at bounding box center [638, 83] width 19 height 13
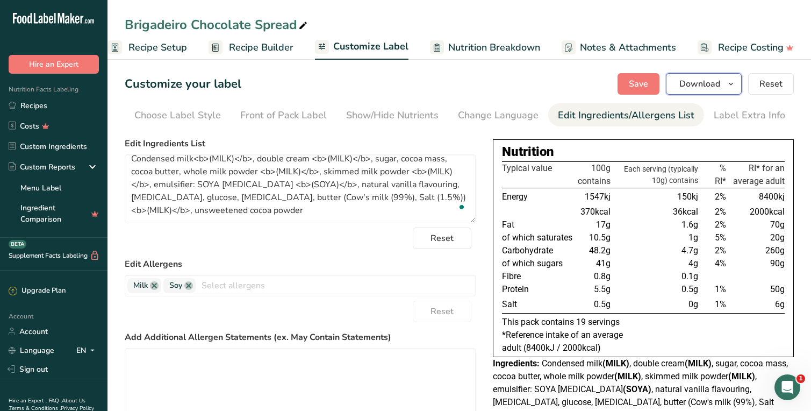
click at [694, 83] on span "Download" at bounding box center [699, 83] width 41 height 13
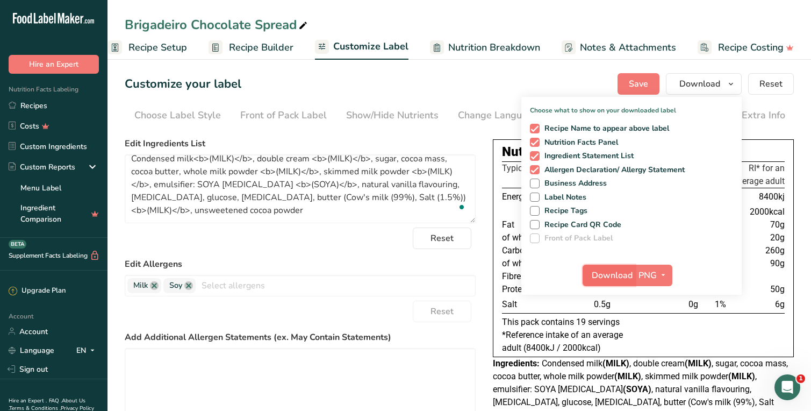
click at [627, 273] on span "Download" at bounding box center [612, 275] width 41 height 13
click at [657, 274] on span "button" at bounding box center [663, 275] width 13 height 13
click at [665, 351] on link "PDF" at bounding box center [655, 350] width 34 height 18
click at [621, 277] on span "Download" at bounding box center [612, 275] width 41 height 13
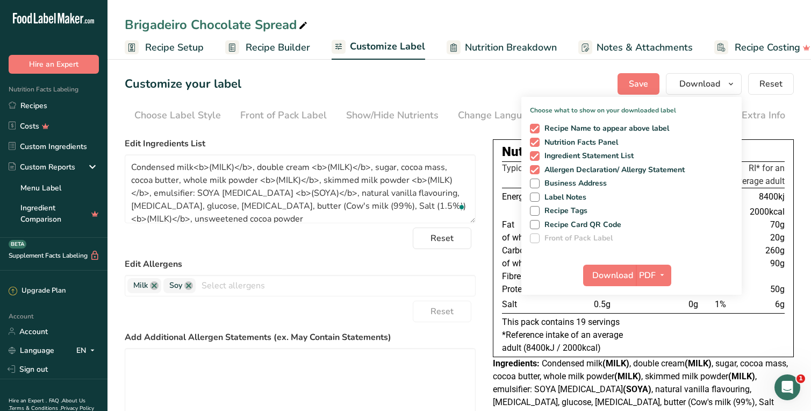
scroll to position [9, 0]
